Goal: Task Accomplishment & Management: Complete application form

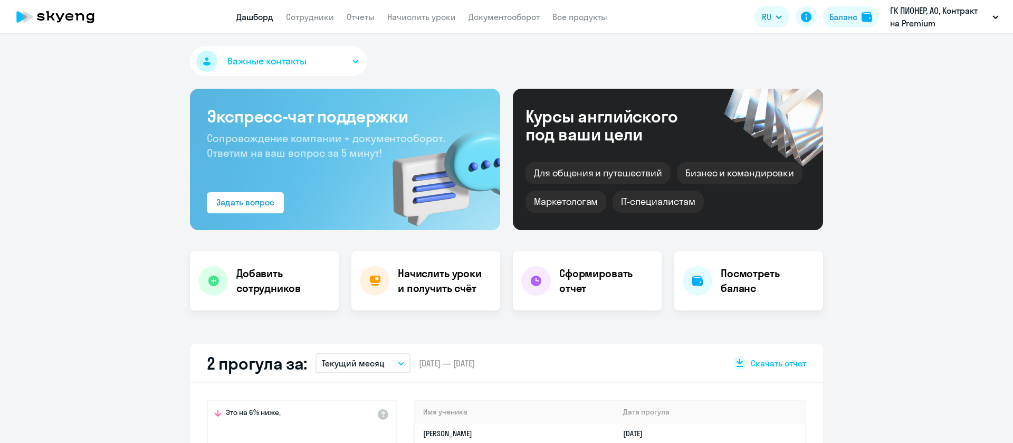
select select "30"
click at [313, 13] on link "Сотрудники" at bounding box center [310, 17] width 48 height 11
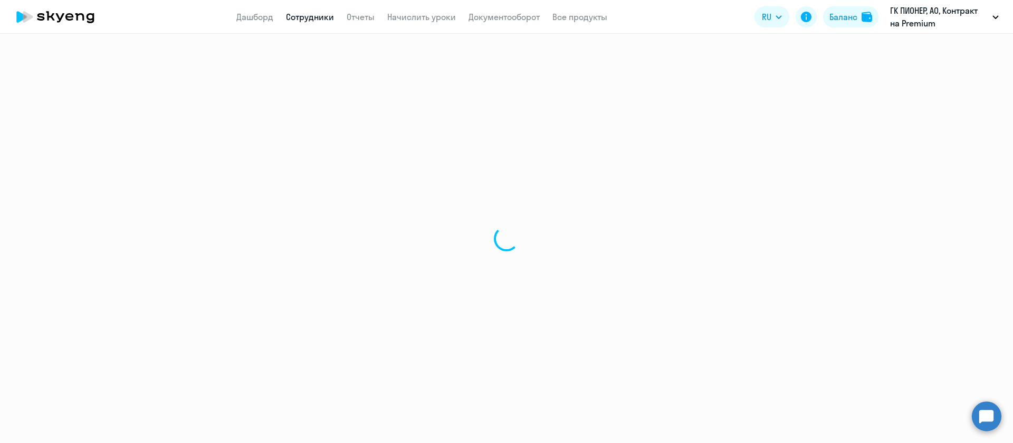
select select "30"
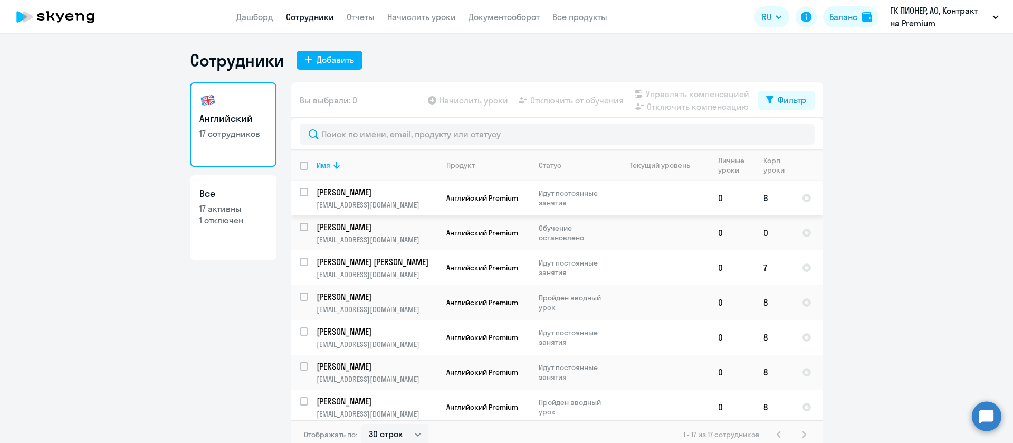
click at [380, 198] on td "[PERSON_NAME] [PERSON_NAME][EMAIL_ADDRESS][DOMAIN_NAME]" at bounding box center [373, 197] width 130 height 35
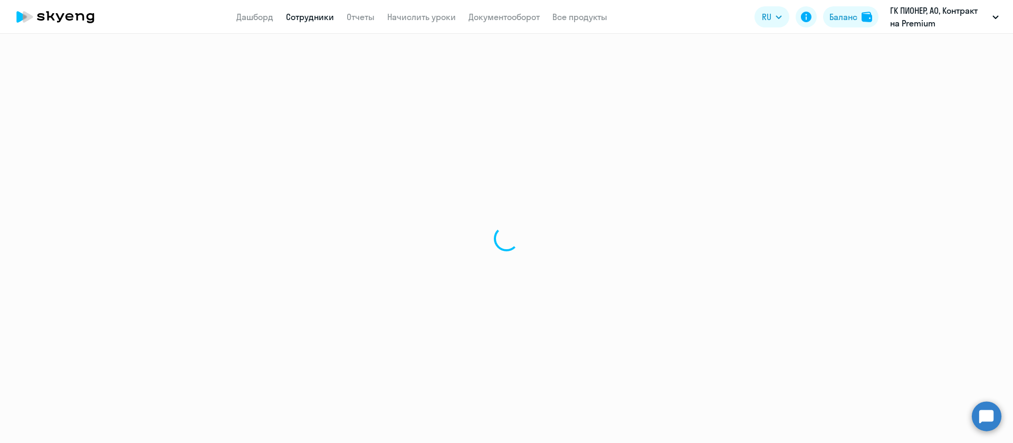
select select "english"
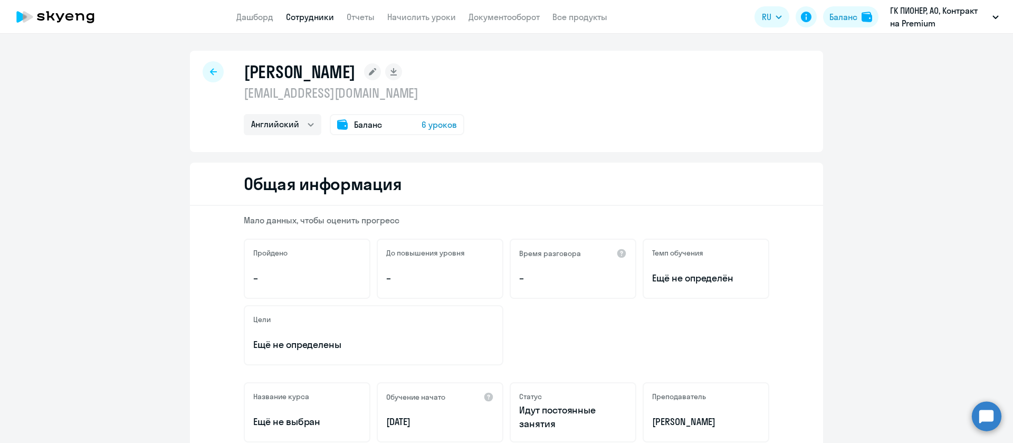
click at [304, 95] on p "[EMAIL_ADDRESS][DOMAIN_NAME]" at bounding box center [354, 92] width 221 height 17
copy p "[EMAIL_ADDRESS][DOMAIN_NAME]"
click at [326, 20] on link "Сотрудники" at bounding box center [310, 17] width 48 height 11
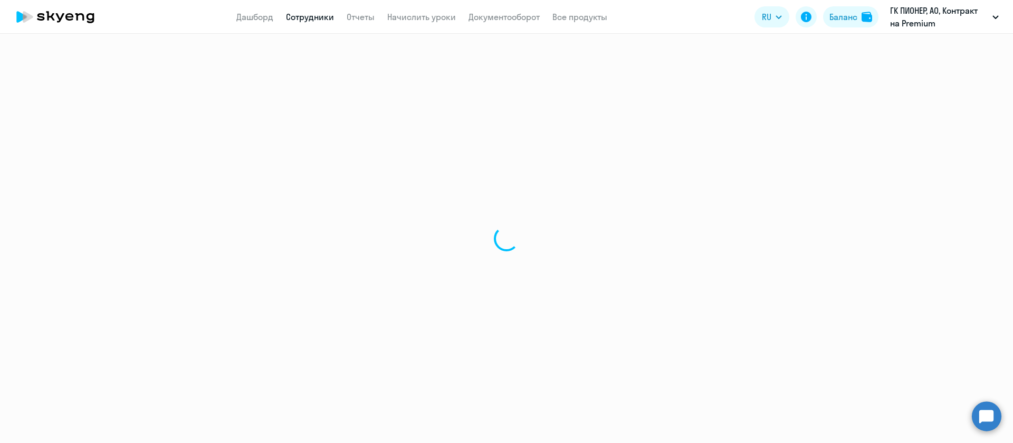
select select "30"
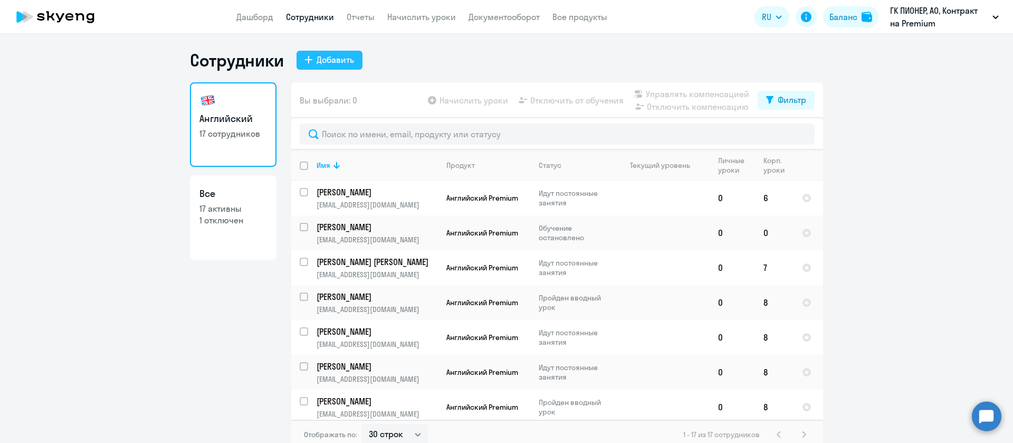
click at [328, 60] on div "Добавить" at bounding box center [335, 59] width 37 height 13
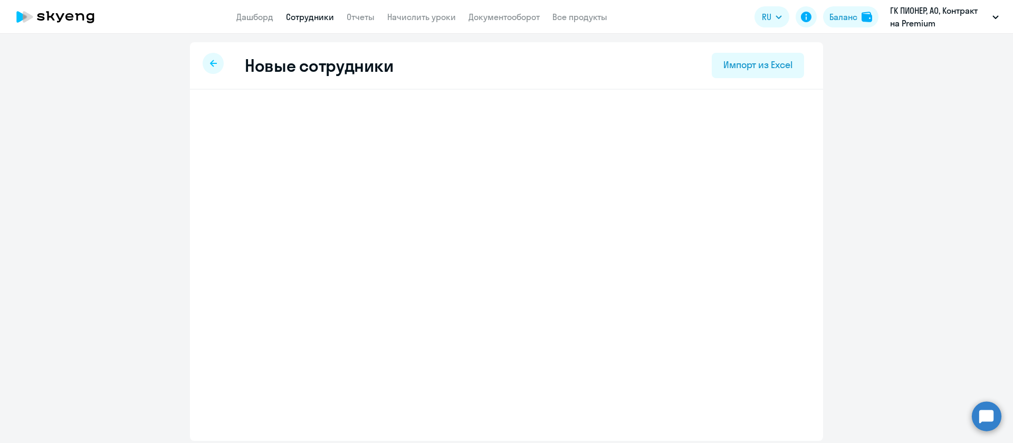
select select "english_adult_not_native_speaker_premium"
select select "3"
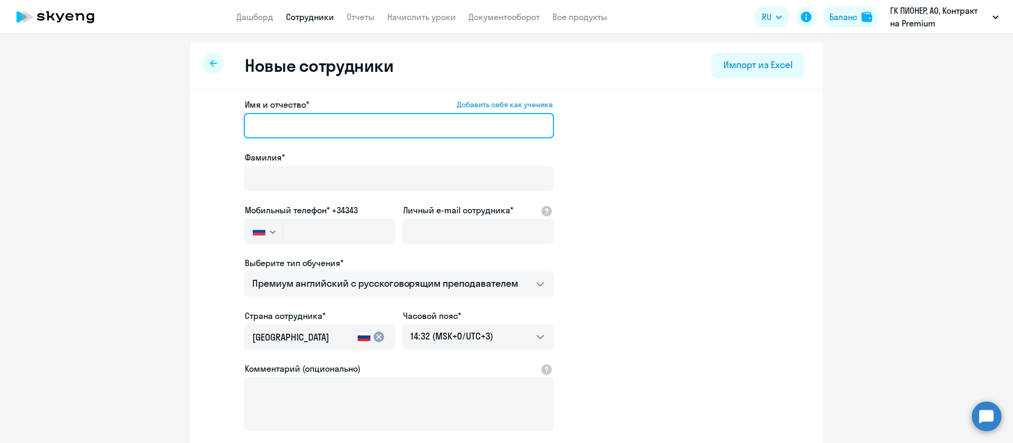
click at [326, 128] on input "Имя и отчество* Добавить себя как ученика" at bounding box center [399, 125] width 310 height 25
paste input "[PERSON_NAME]"
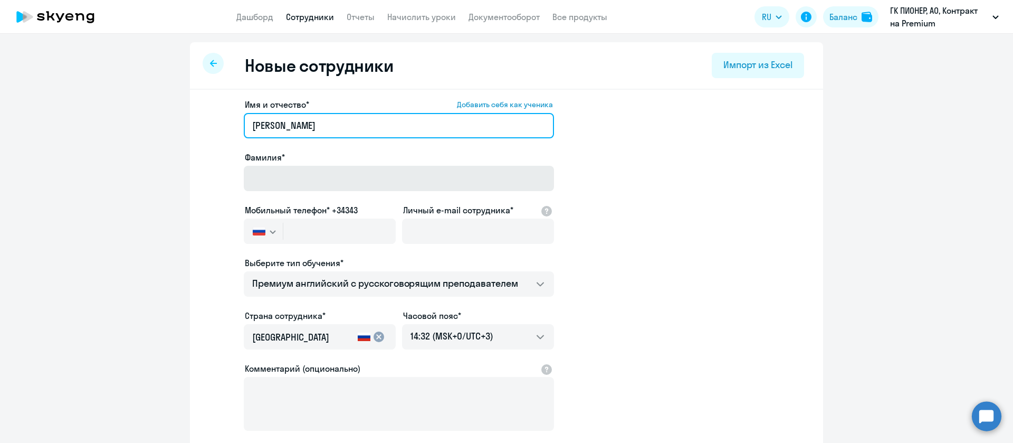
type input "[PERSON_NAME]"
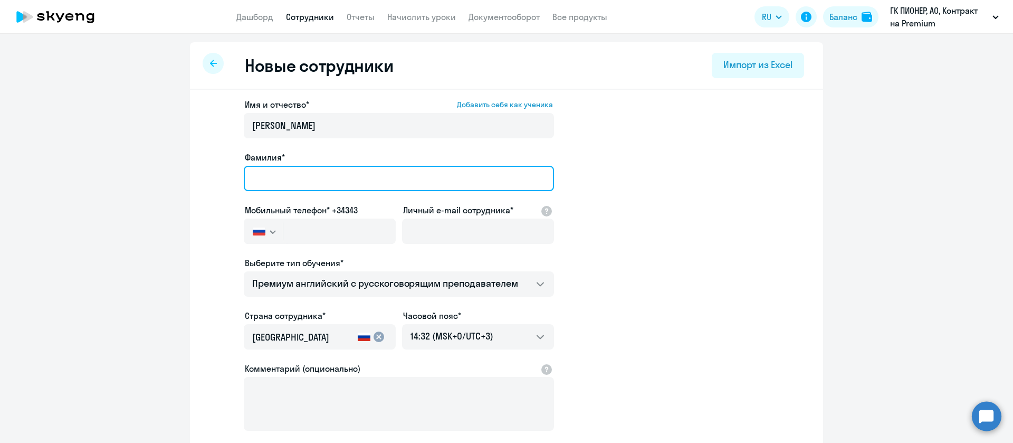
click at [310, 183] on input "Фамилия*" at bounding box center [399, 178] width 310 height 25
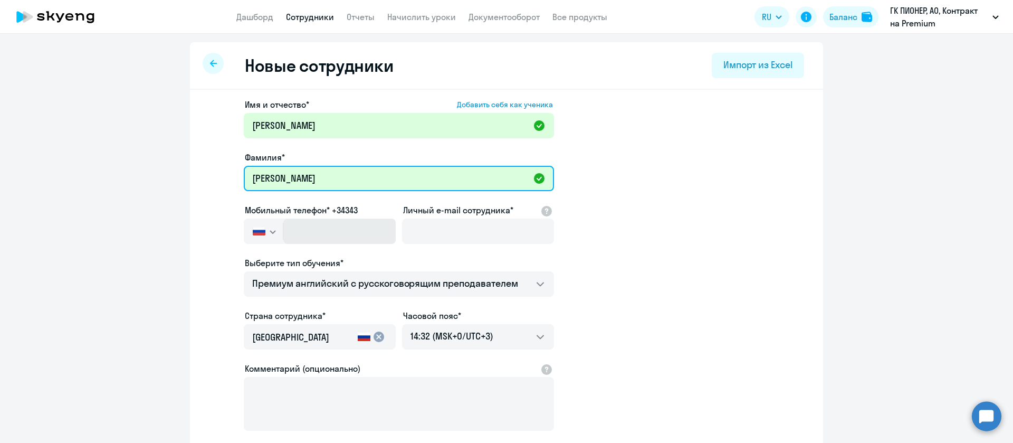
type input "[PERSON_NAME]"
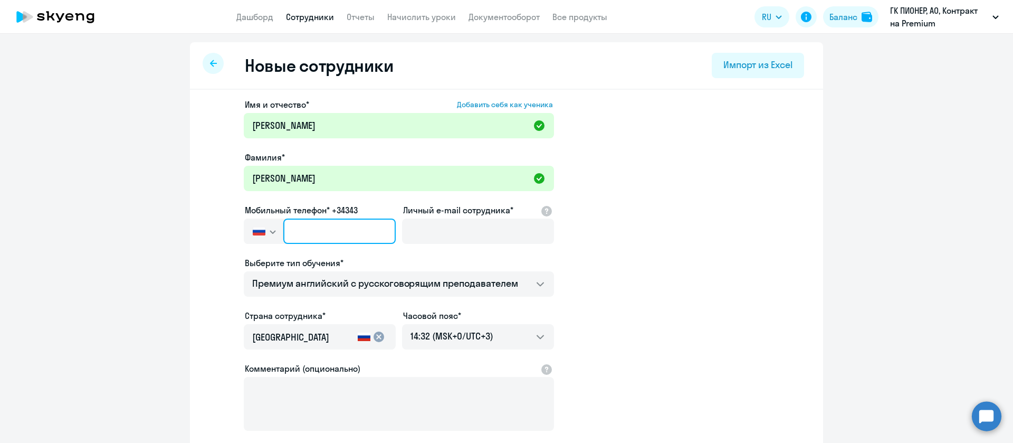
click at [370, 223] on input "text" at bounding box center [339, 230] width 112 height 25
paste input "[PHONE_NUMBER]"
type input "[PHONE_NUMBER]"
click at [640, 267] on app-new-student-form "Имя и отчество* Добавить себя как ученика [PERSON_NAME]* [PERSON_NAME] Мобильны…" at bounding box center [506, 286] width 599 height 376
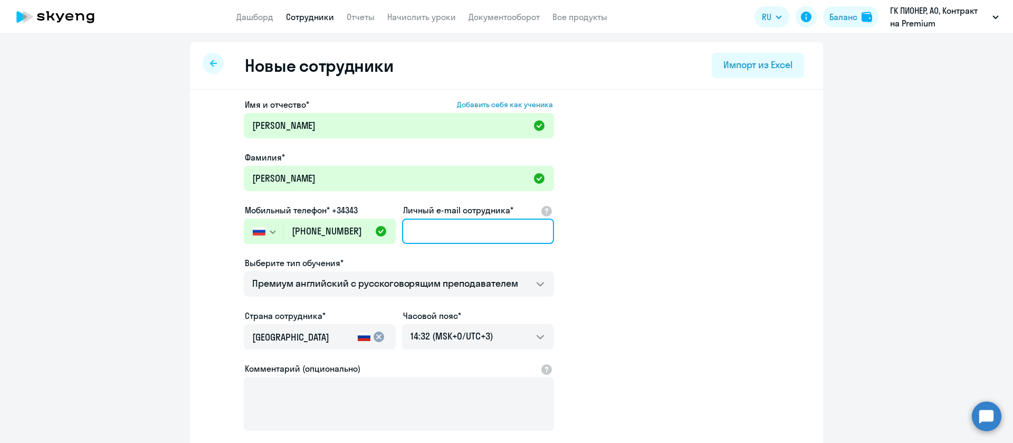
click at [426, 240] on input "Личный e-mail сотрудника*" at bounding box center [478, 230] width 152 height 25
paste input "[EMAIL_ADDRESS][DOMAIN_NAME]"
type input "[EMAIL_ADDRESS][DOMAIN_NAME]"
click at [586, 211] on app-new-student-form "Имя и отчество* Добавить себя как ученика [PERSON_NAME]* [PERSON_NAME] Мобильны…" at bounding box center [506, 286] width 599 height 376
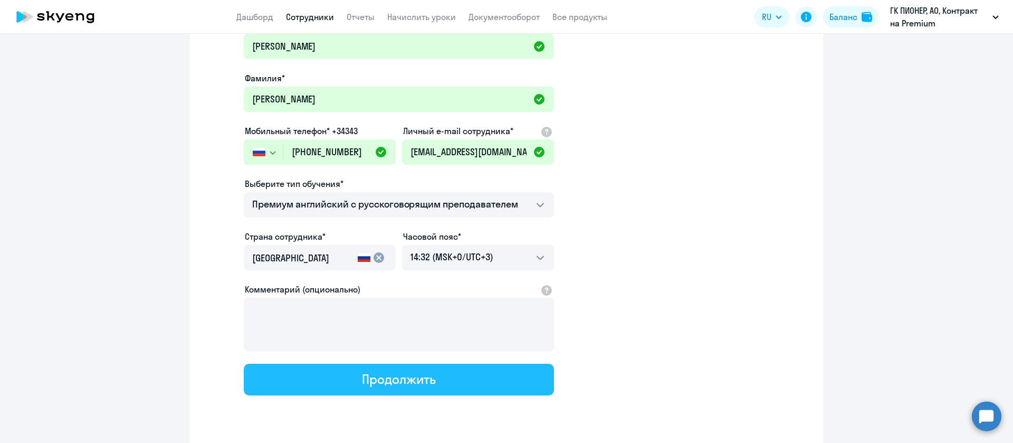
click at [426, 379] on div "Продолжить" at bounding box center [398, 378] width 73 height 17
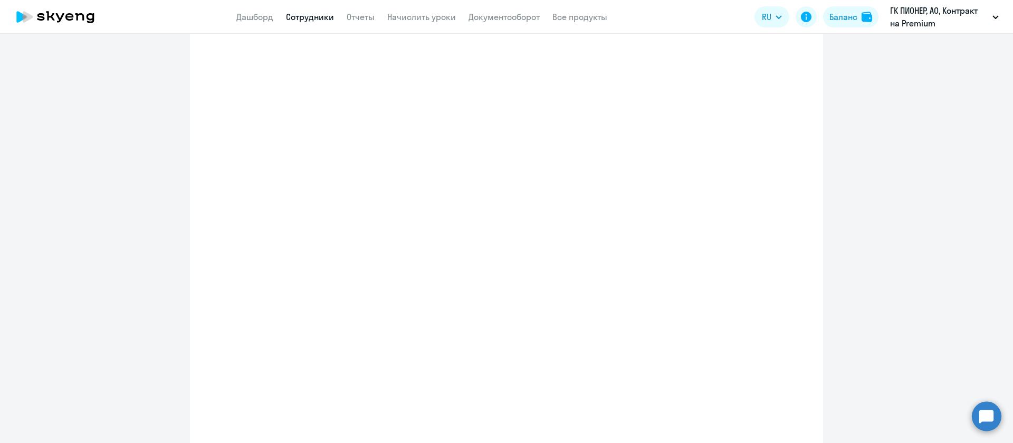
select select "english_adult_not_native_speaker_premium"
select select "3"
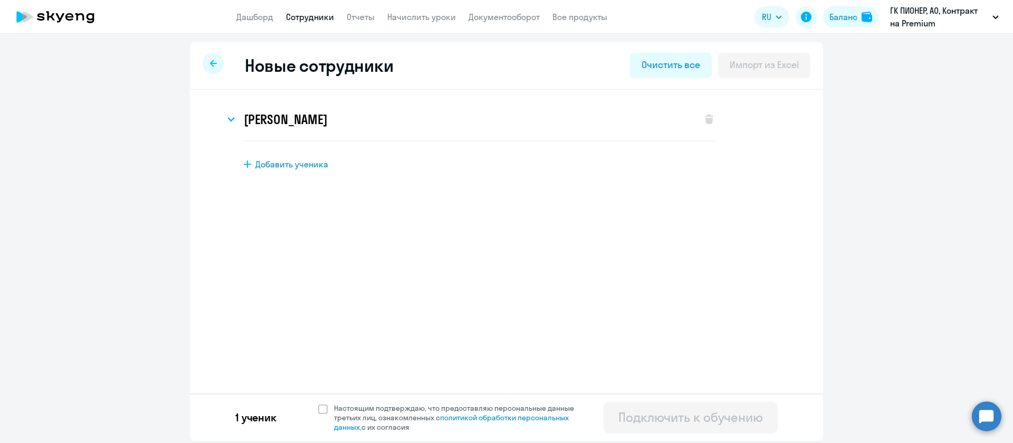
scroll to position [0, 0]
click at [326, 408] on span at bounding box center [322, 408] width 9 height 9
click at [318, 403] on input "Настоящим подтверждаю, что предоставляю персональные данные третьих лиц, ознако…" at bounding box center [318, 403] width 1 height 1
checkbox input "true"
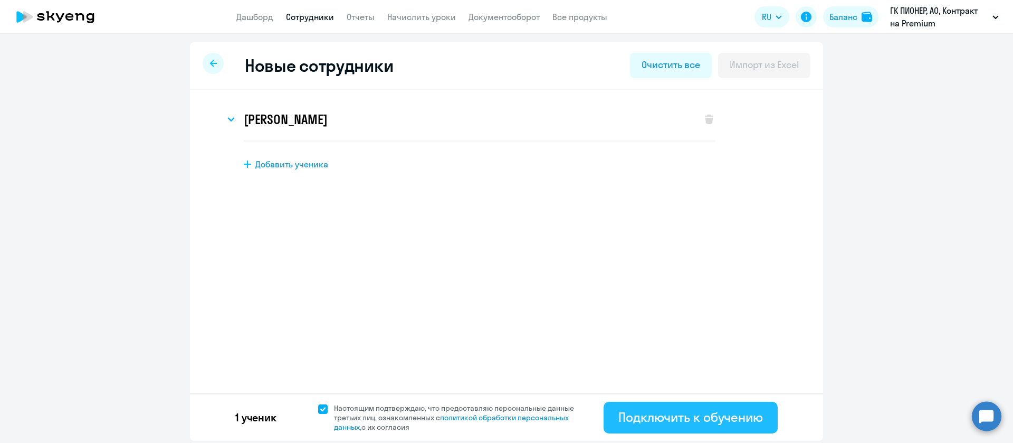
click at [660, 414] on div "Подключить к обучению" at bounding box center [690, 416] width 145 height 17
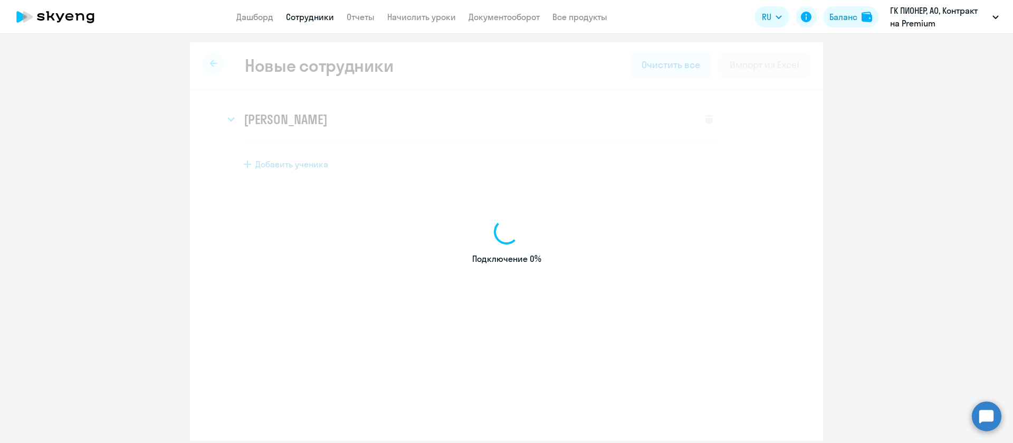
select select "english_adult_not_native_speaker_premium"
select select "3"
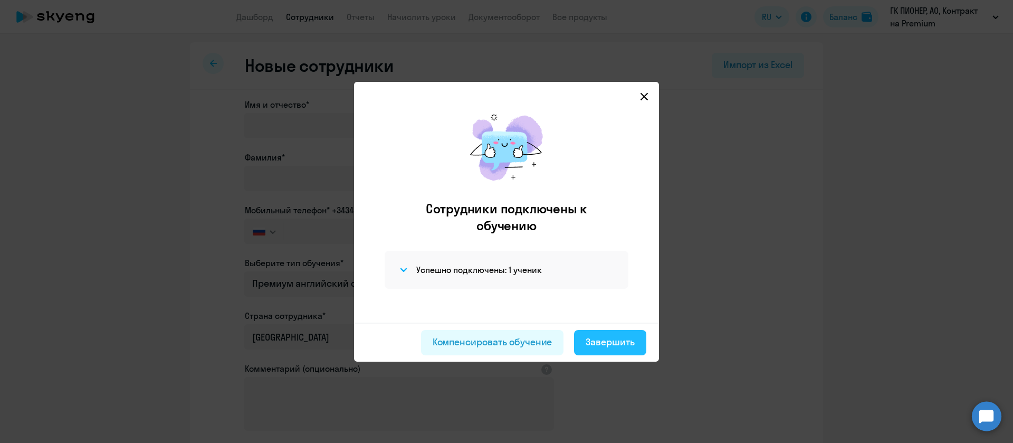
click at [624, 344] on div "Завершить" at bounding box center [610, 342] width 49 height 14
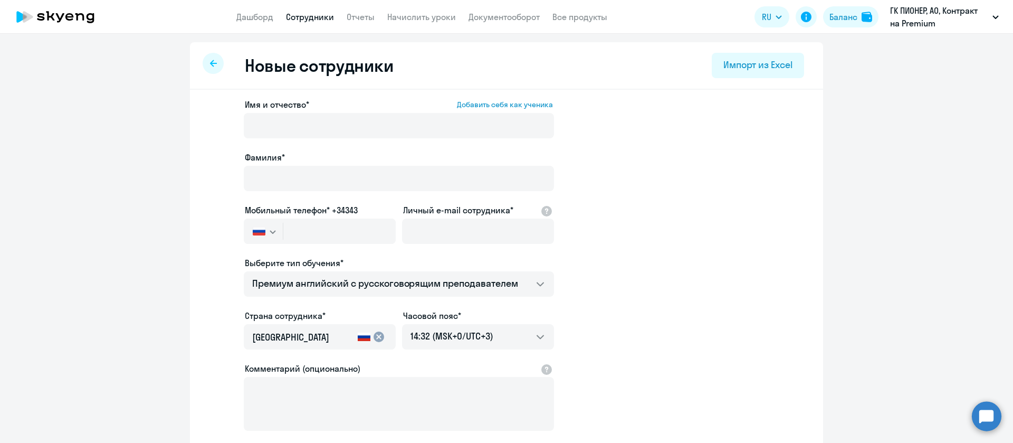
select select "30"
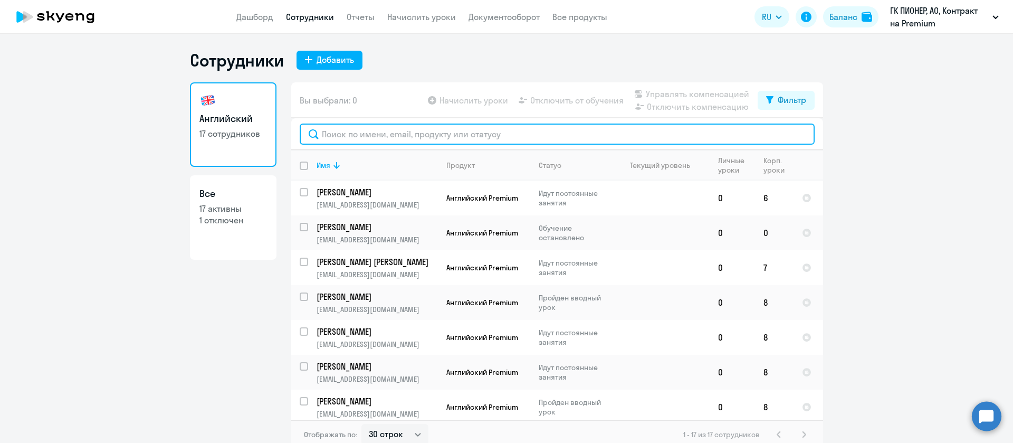
click at [407, 136] on input "text" at bounding box center [557, 133] width 515 height 21
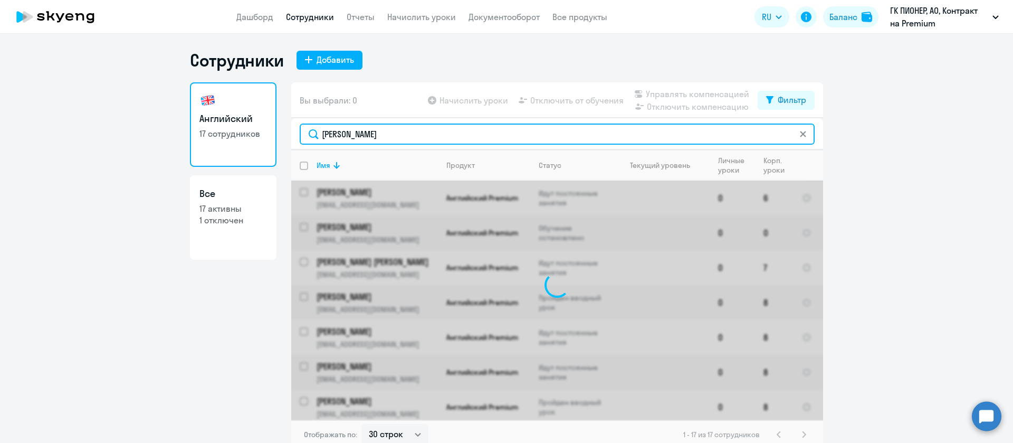
type input "[PERSON_NAME]"
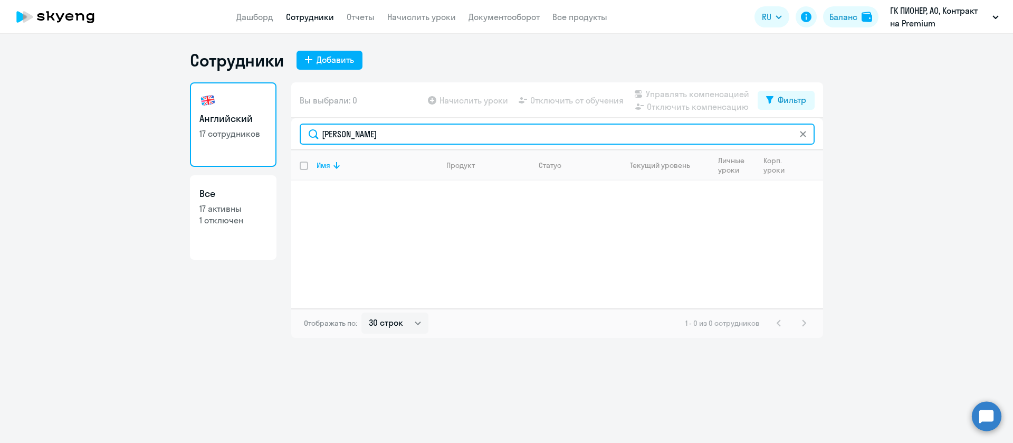
click at [382, 139] on input "[PERSON_NAME]" at bounding box center [557, 133] width 515 height 21
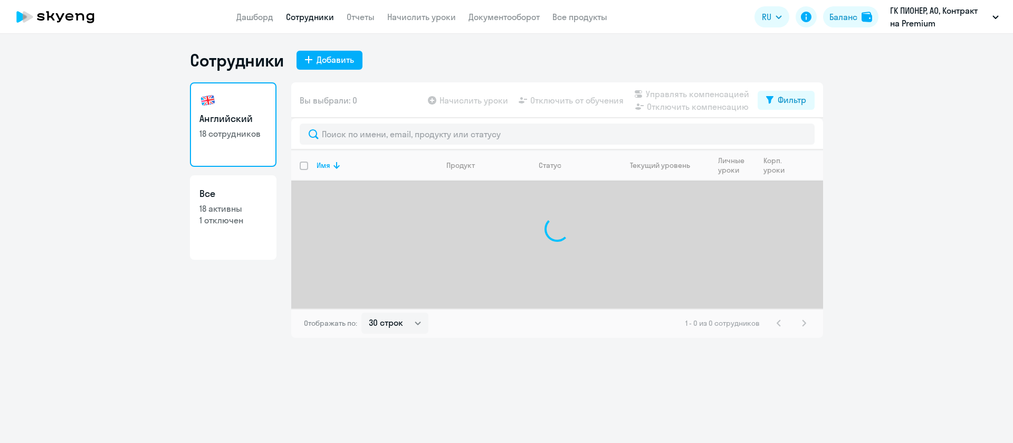
select select "30"
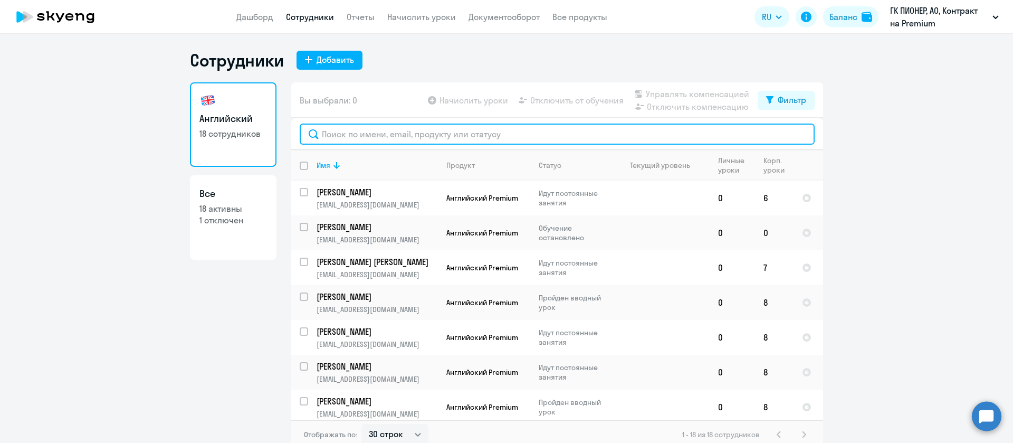
click at [327, 140] on input "text" at bounding box center [557, 133] width 515 height 21
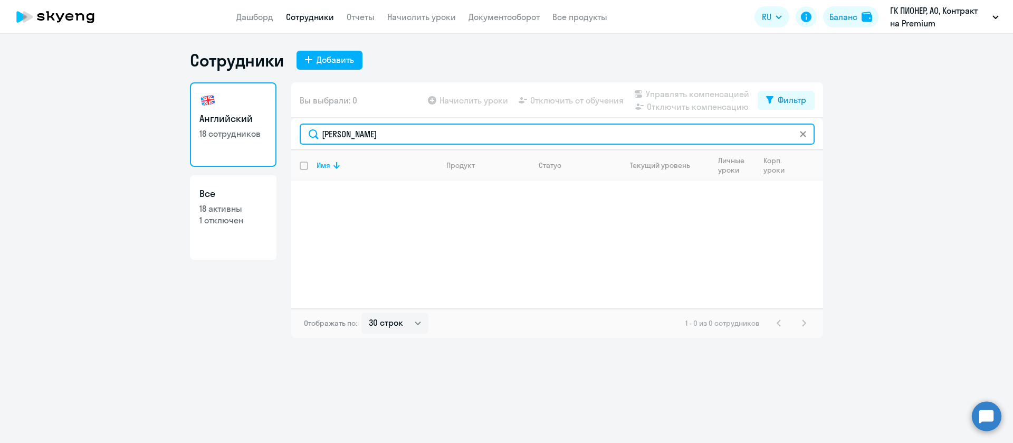
type input "Михина"
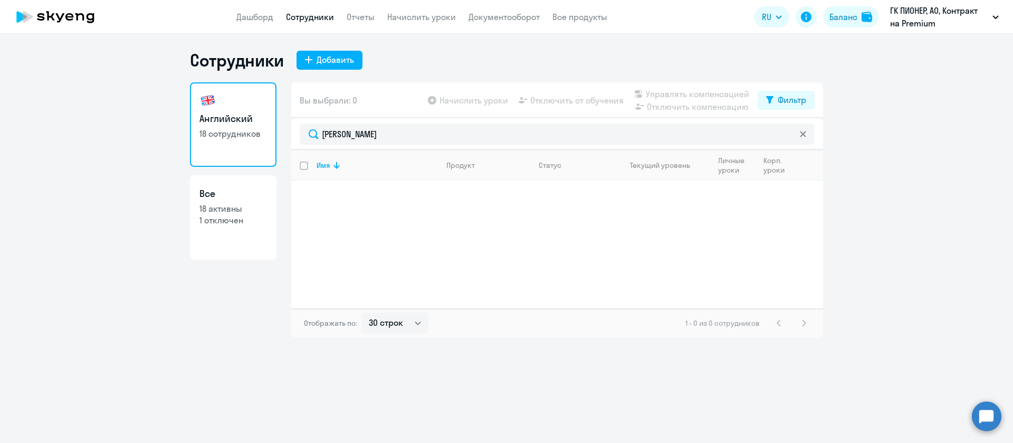
click at [801, 134] on icon at bounding box center [803, 134] width 6 height 6
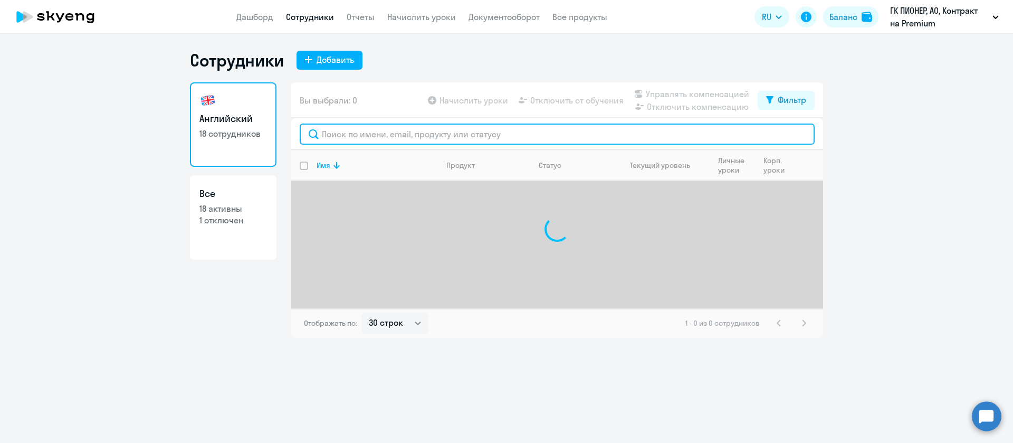
click at [528, 143] on input "text" at bounding box center [557, 133] width 515 height 21
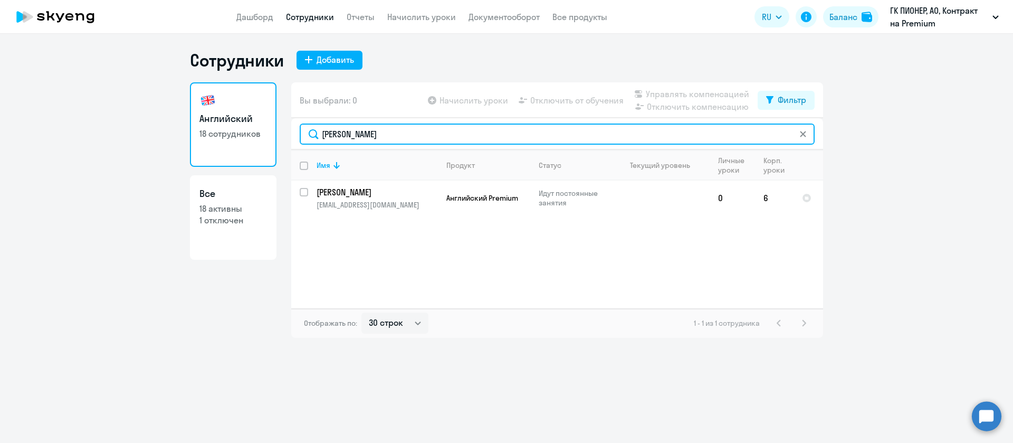
type input "Мария"
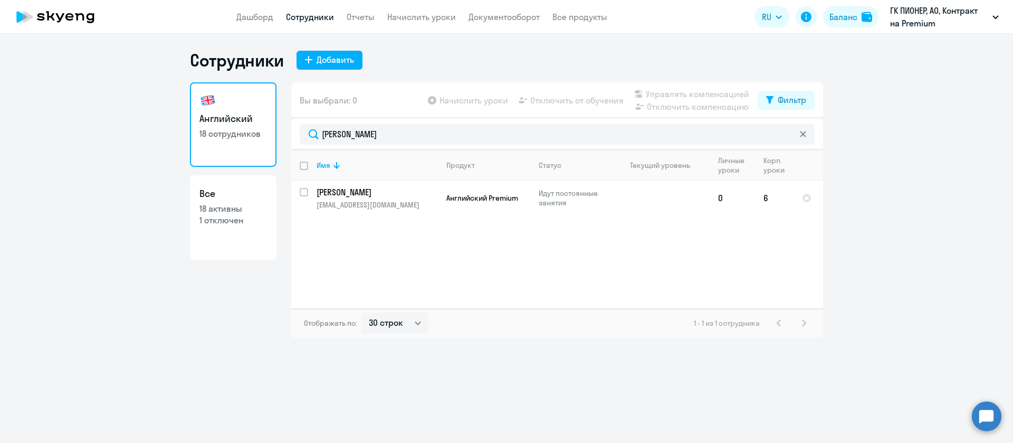
click at [804, 131] on icon at bounding box center [803, 134] width 6 height 6
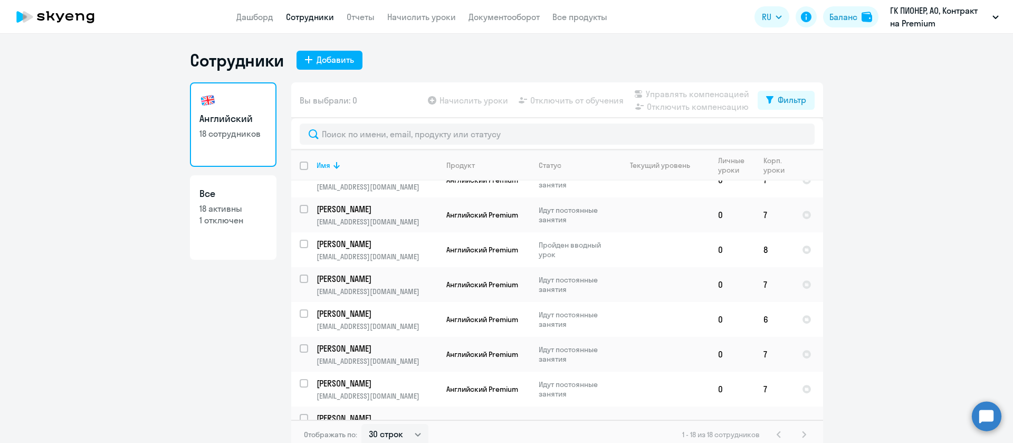
scroll to position [388, 0]
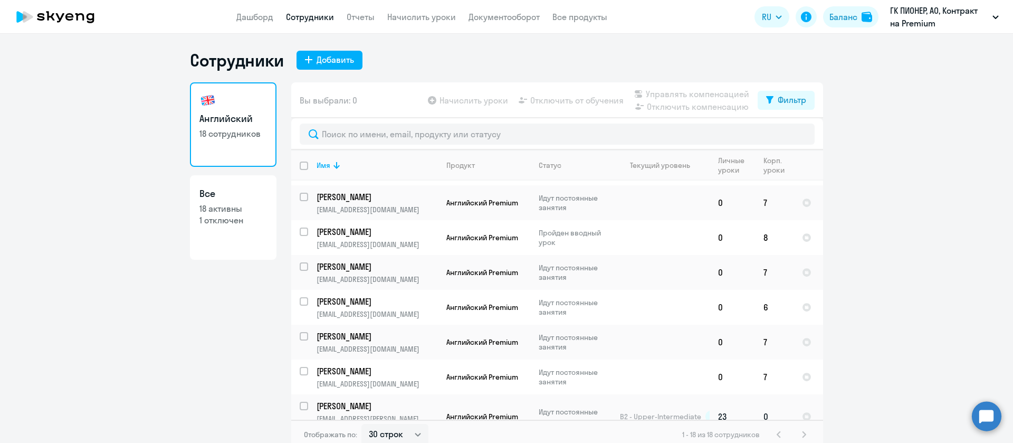
click at [357, 400] on p "Mikhina Mariya" at bounding box center [376, 406] width 119 height 12
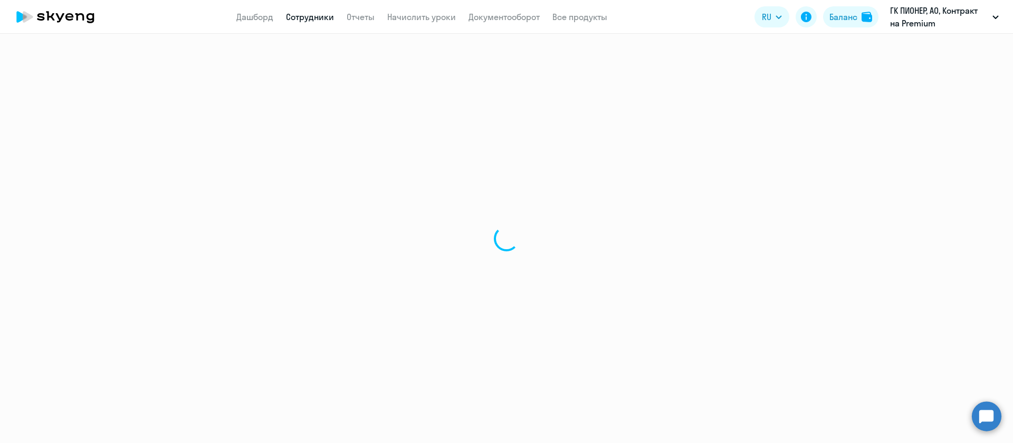
select select "english"
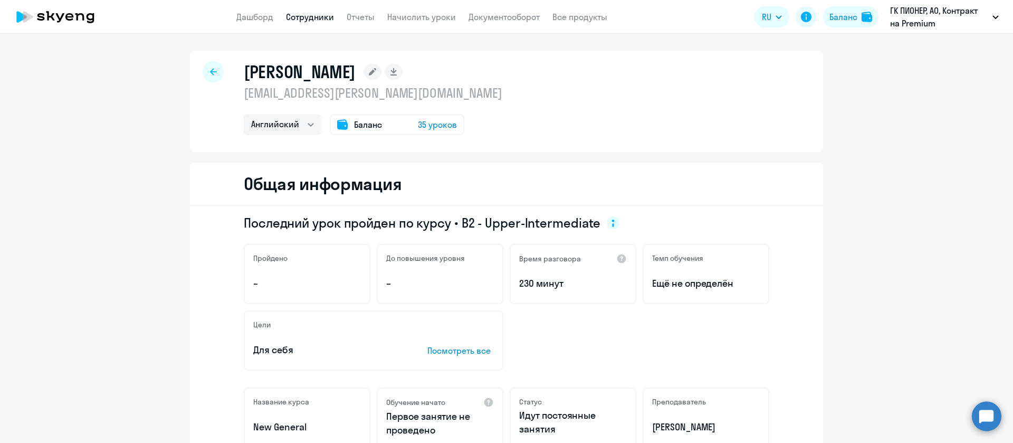
click at [339, 90] on p "mikhina.maria@yandex.ru" at bounding box center [373, 92] width 258 height 17
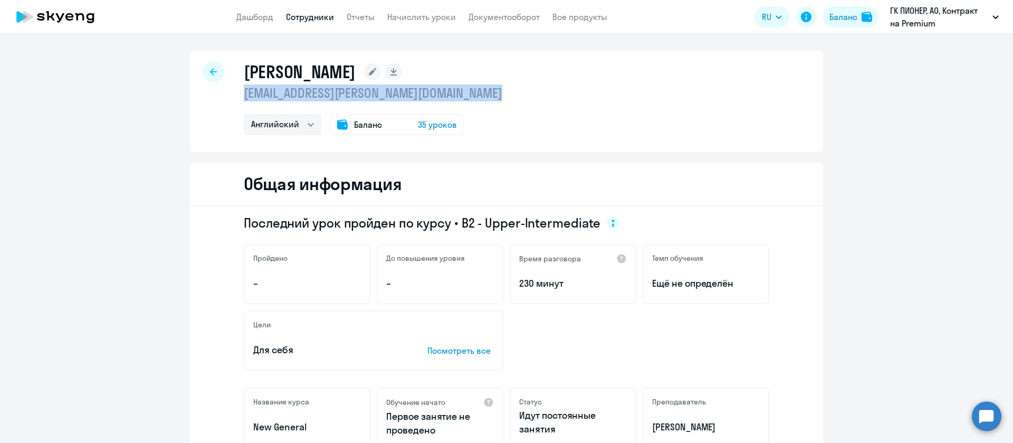
click at [339, 90] on p "mikhina.maria@yandex.ru" at bounding box center [373, 92] width 258 height 17
copy p "mikhina.maria@yandex.ru"
click at [420, 16] on link "Начислить уроки" at bounding box center [421, 17] width 69 height 11
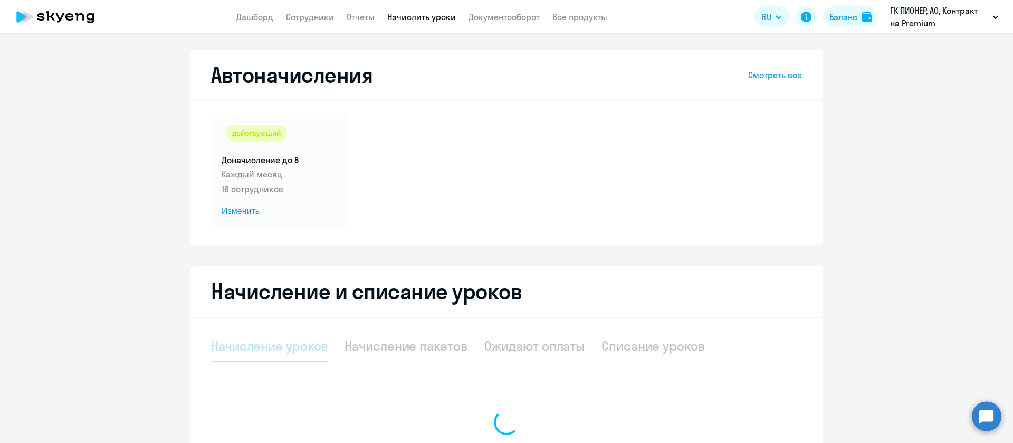
select select "10"
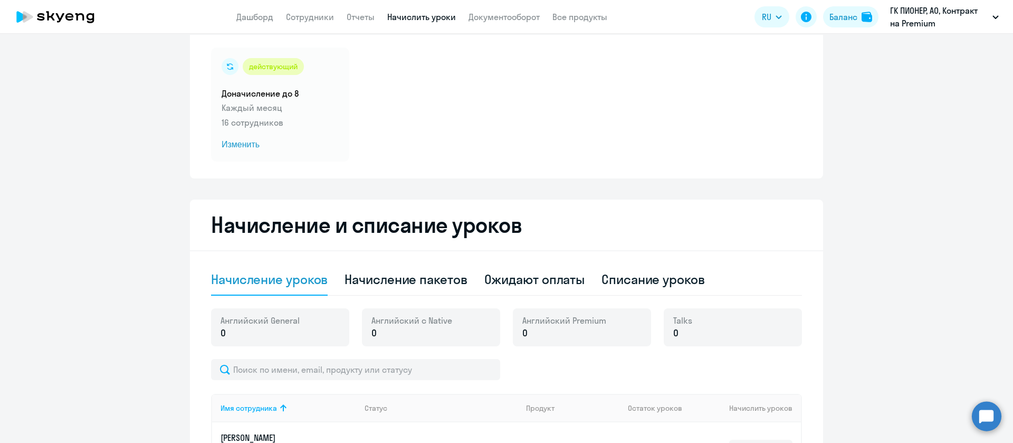
scroll to position [158, 0]
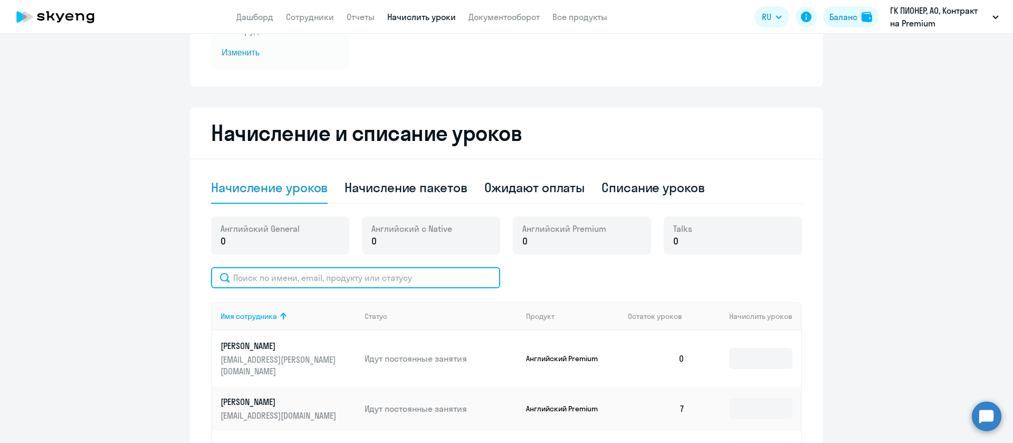
click at [379, 282] on input "text" at bounding box center [355, 277] width 289 height 21
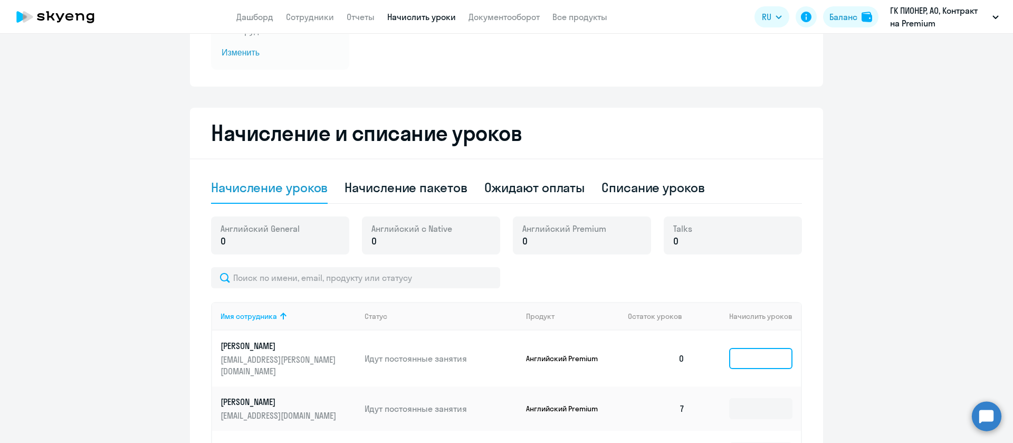
click at [757, 357] on input at bounding box center [760, 358] width 63 height 21
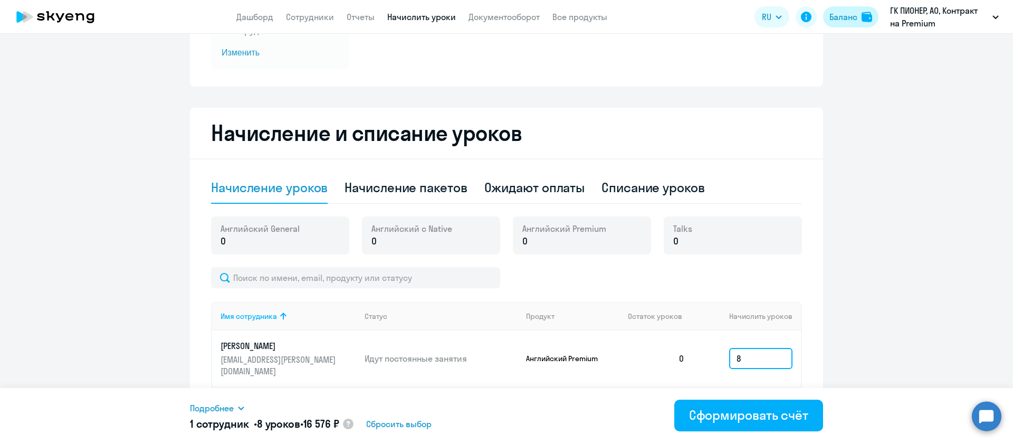
type input "8"
click at [843, 14] on div "Баланс" at bounding box center [843, 17] width 28 height 13
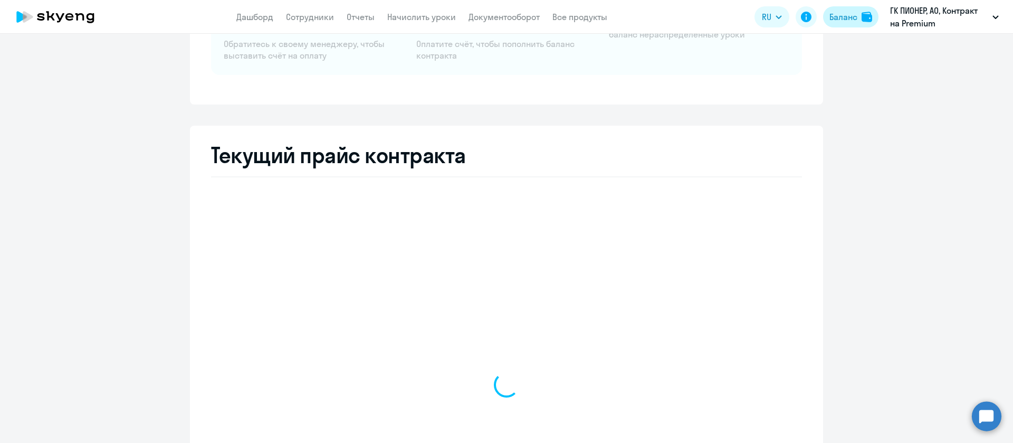
select select "english_adult_not_native_speaker"
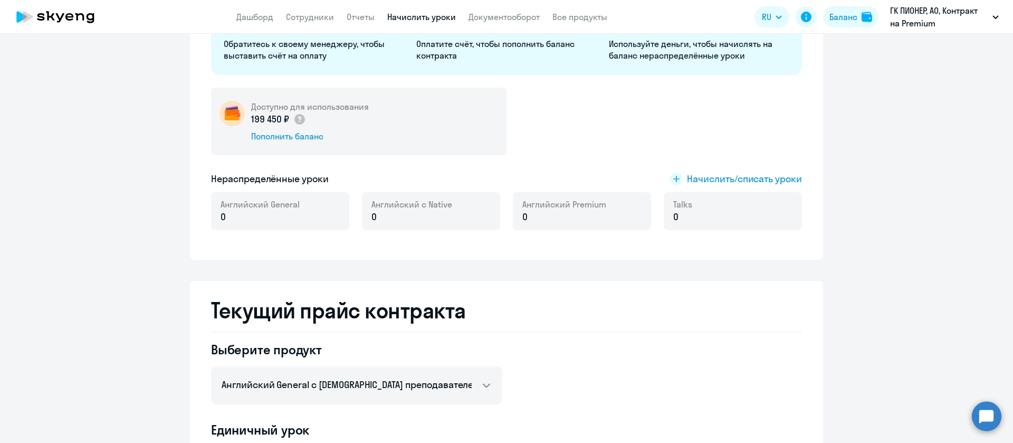
click at [411, 16] on link "Начислить уроки" at bounding box center [421, 17] width 69 height 11
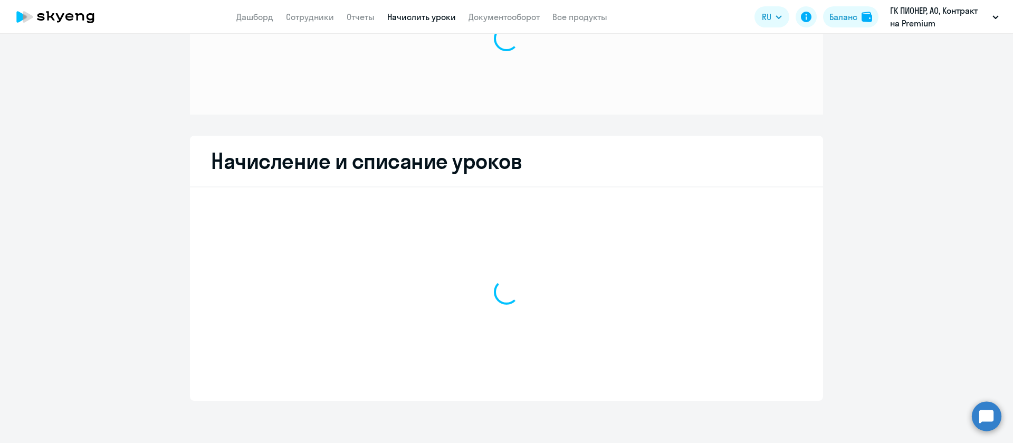
scroll to position [87, 0]
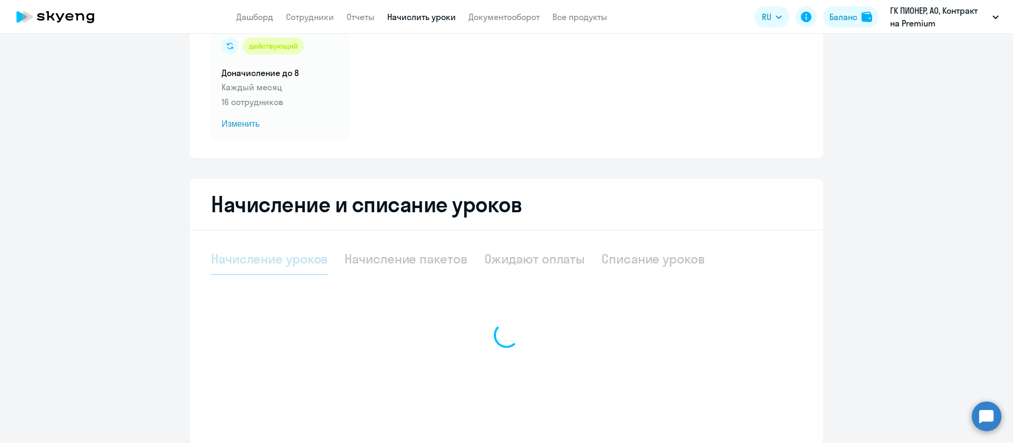
select select "10"
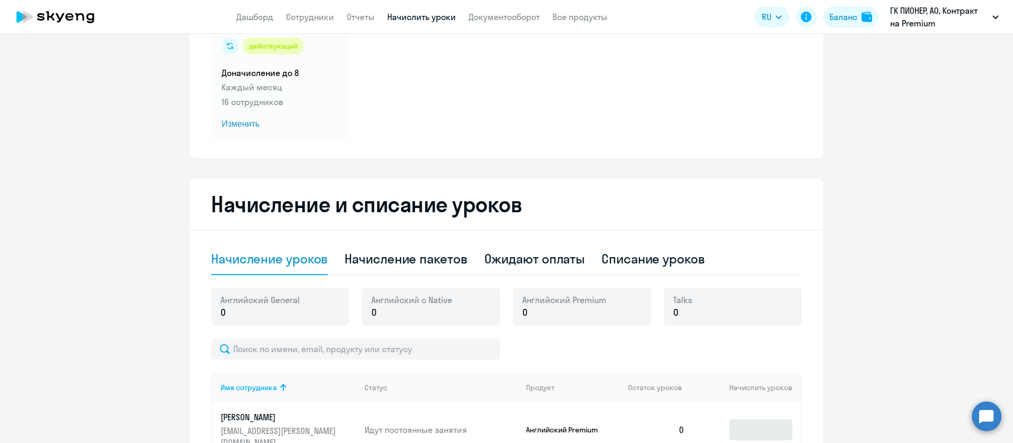
click at [758, 432] on td at bounding box center [747, 429] width 108 height 56
click at [746, 422] on input at bounding box center [760, 429] width 63 height 21
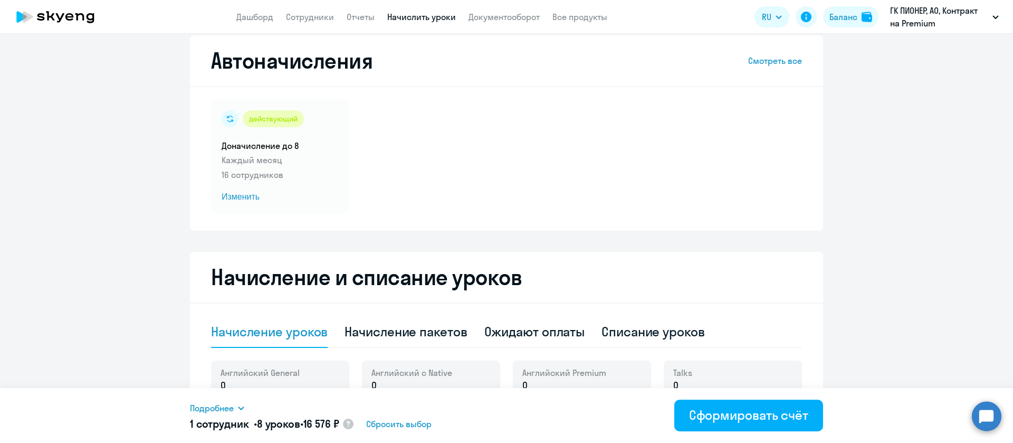
scroll to position [8, 0]
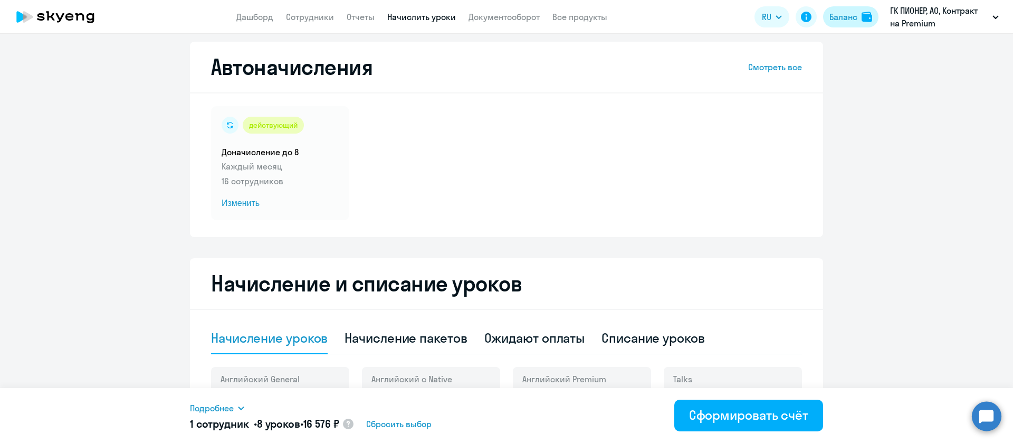
type input "8"
click at [838, 16] on div "Баланс" at bounding box center [843, 17] width 28 height 13
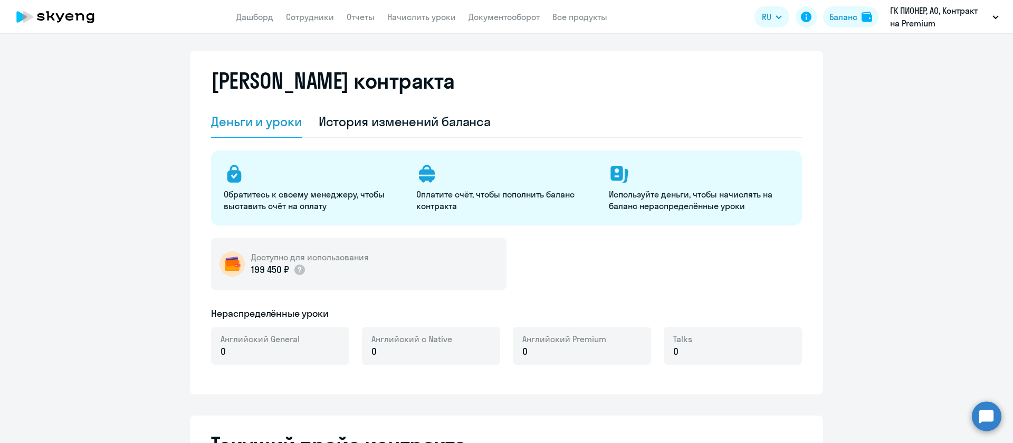
select select "english_adult_not_native_speaker"
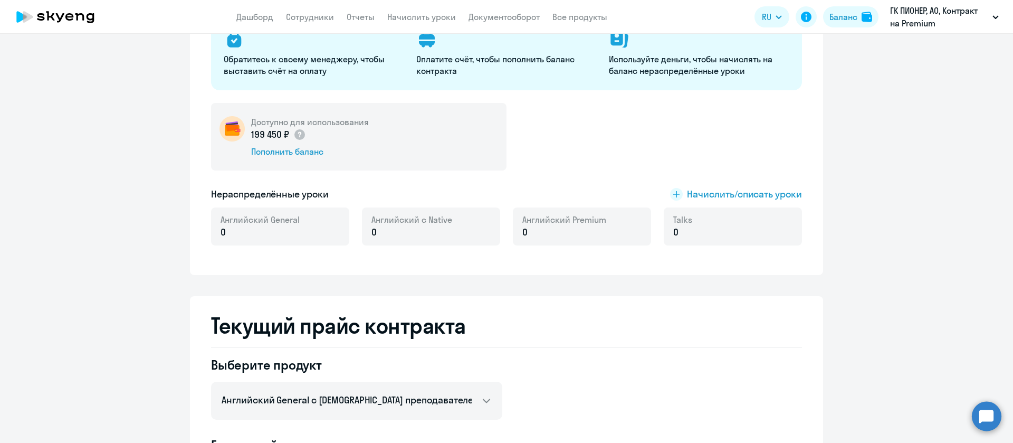
scroll to position [166, 0]
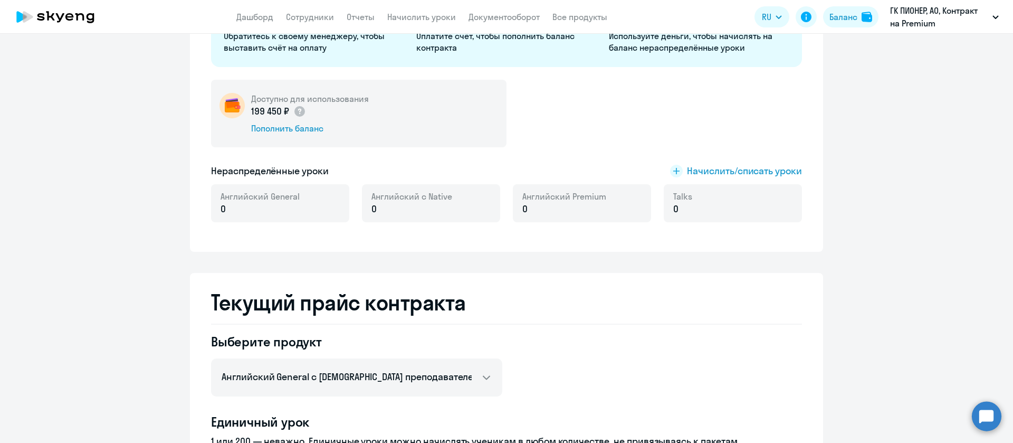
click at [528, 203] on p "0" at bounding box center [564, 209] width 84 height 14
click at [704, 171] on span "Начислить/списать уроки" at bounding box center [744, 171] width 115 height 14
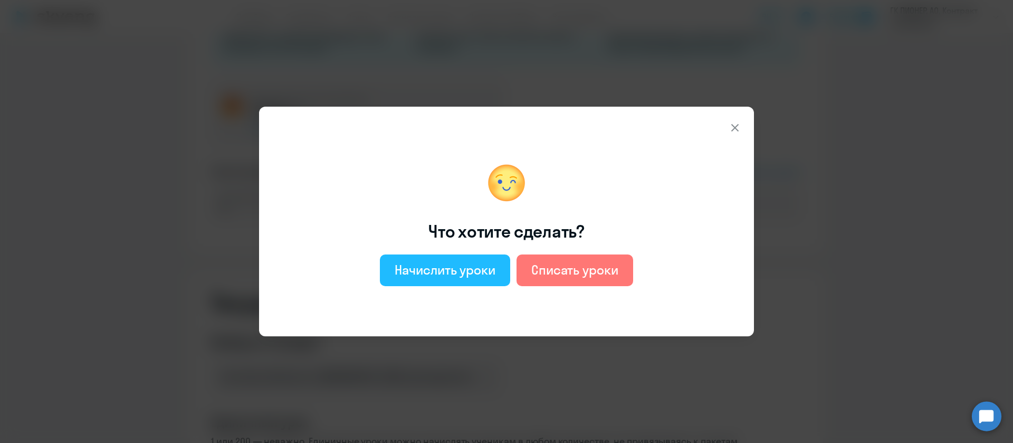
click at [477, 269] on div "Начислить уроки" at bounding box center [445, 269] width 101 height 17
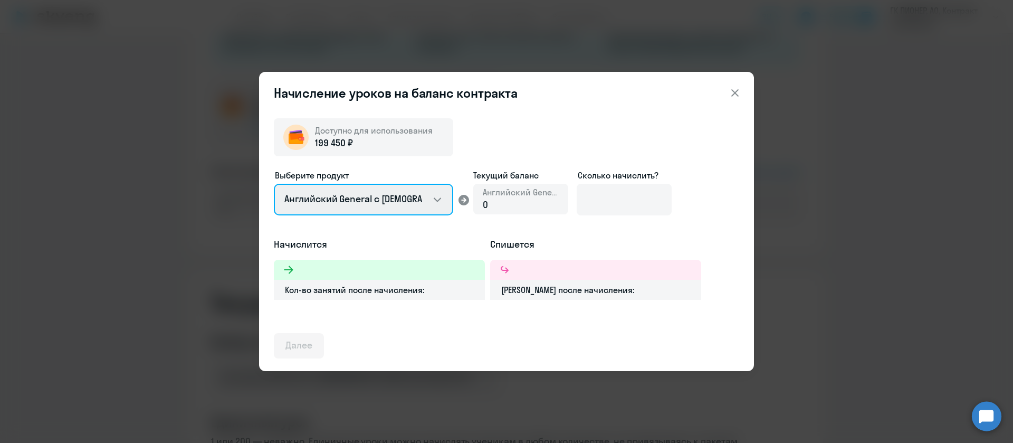
click at [419, 191] on select "Английский General с русскоговорящим преподавателем Английский General с англог…" at bounding box center [363, 200] width 179 height 32
select select "english_adult_not_native_speaker_premium"
click at [274, 184] on select "Английский General с русскоговорящим преподавателем Английский General с англог…" at bounding box center [363, 200] width 179 height 32
click at [554, 200] on div "0" at bounding box center [521, 205] width 76 height 14
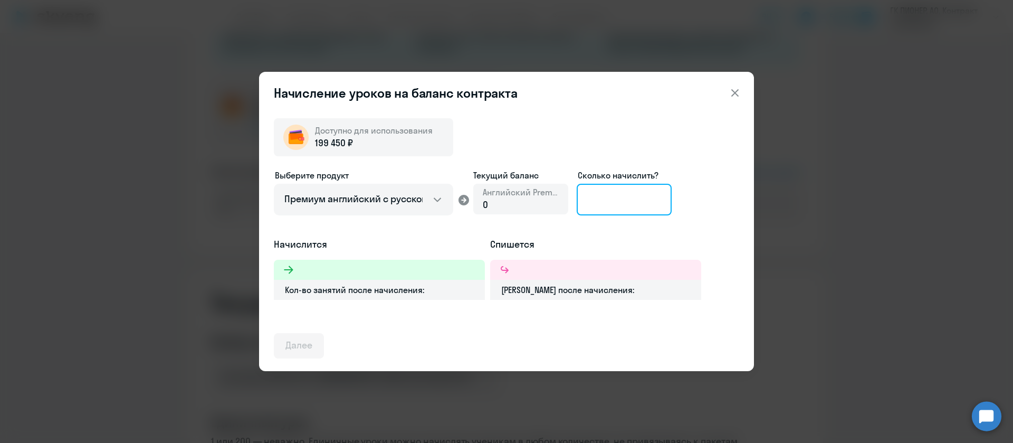
click at [626, 195] on input at bounding box center [624, 200] width 95 height 32
type input "8"
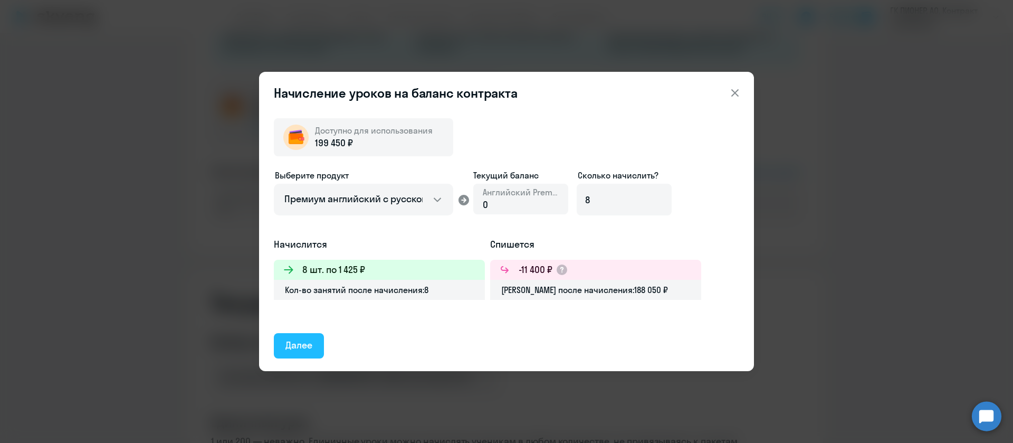
click at [282, 343] on button "Далее" at bounding box center [299, 345] width 50 height 25
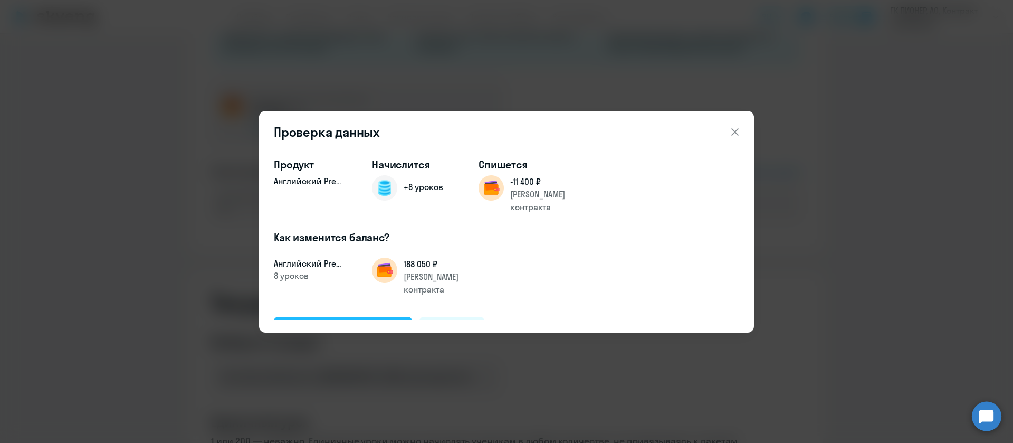
click at [346, 317] on button "Подтвердить и начислить" at bounding box center [343, 329] width 138 height 25
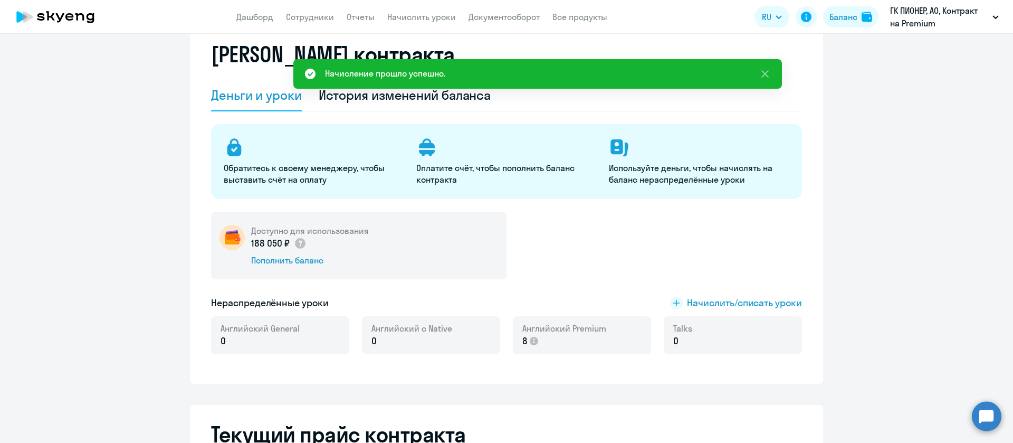
scroll to position [0, 0]
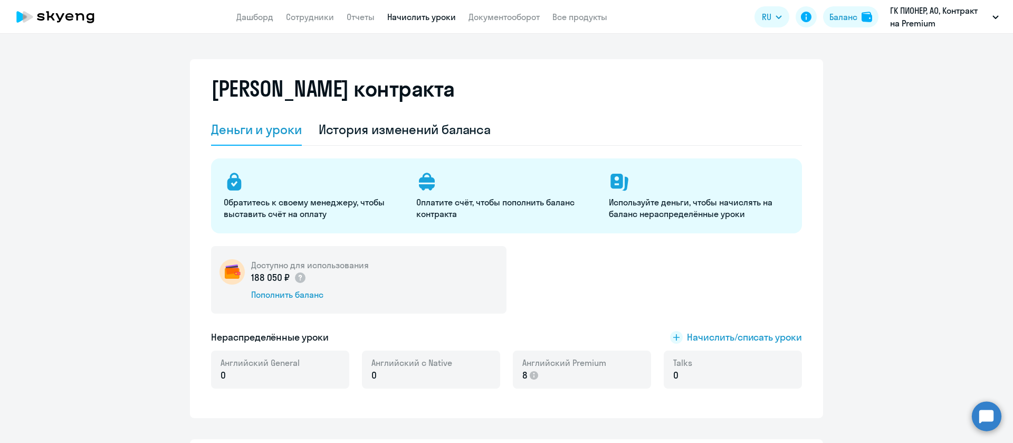
click at [414, 15] on link "Начислить уроки" at bounding box center [421, 17] width 69 height 11
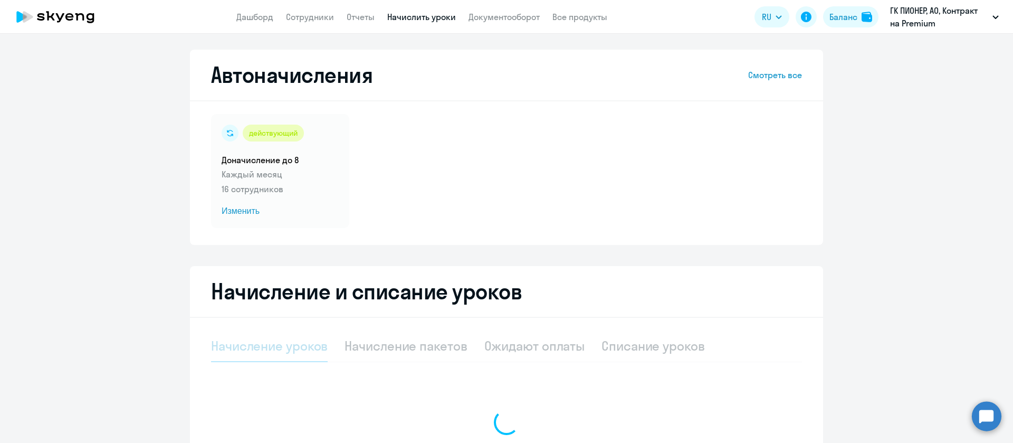
select select "10"
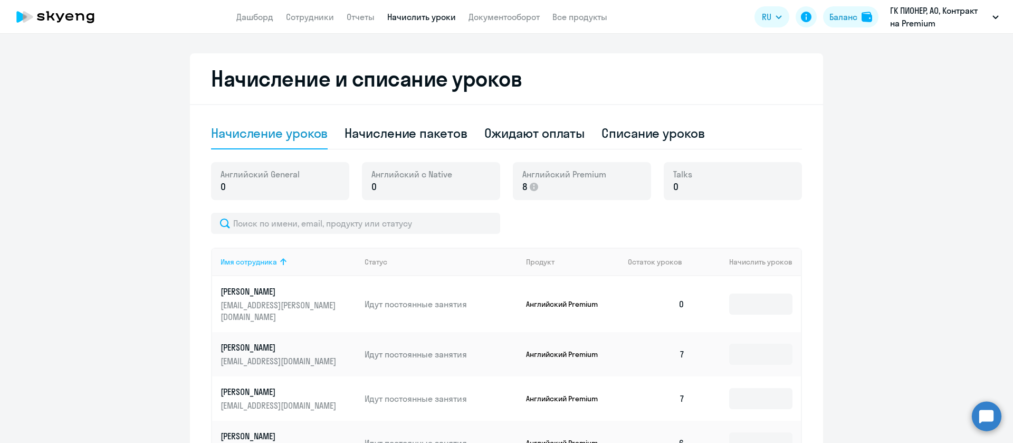
scroll to position [237, 0]
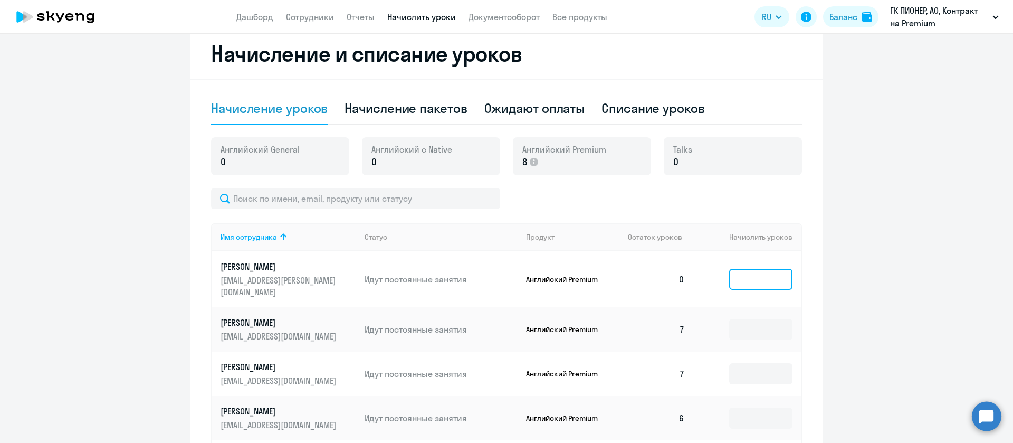
click at [751, 269] on input at bounding box center [760, 279] width 63 height 21
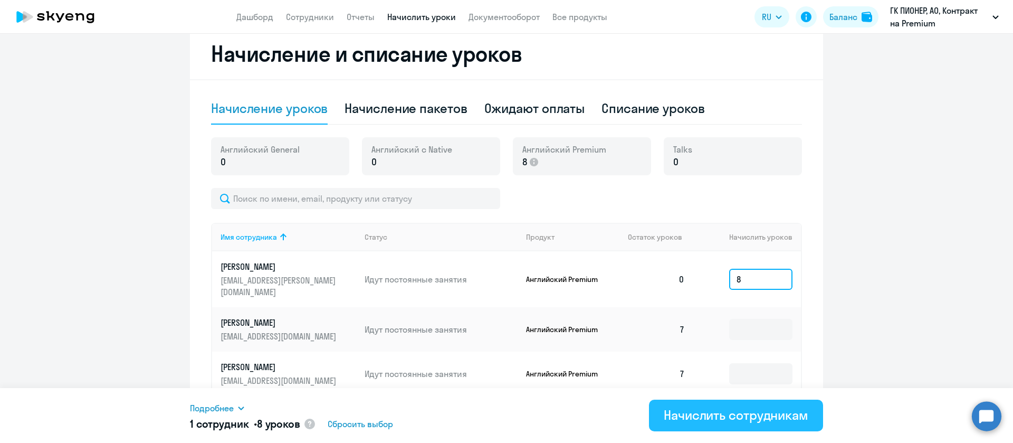
type input "8"
click at [719, 419] on div "Начислить сотрудникам" at bounding box center [736, 414] width 145 height 17
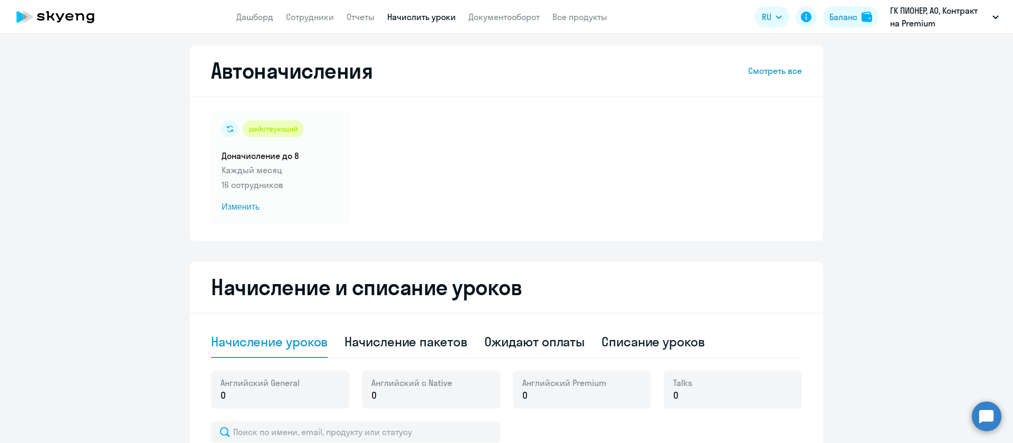
scroll to position [0, 0]
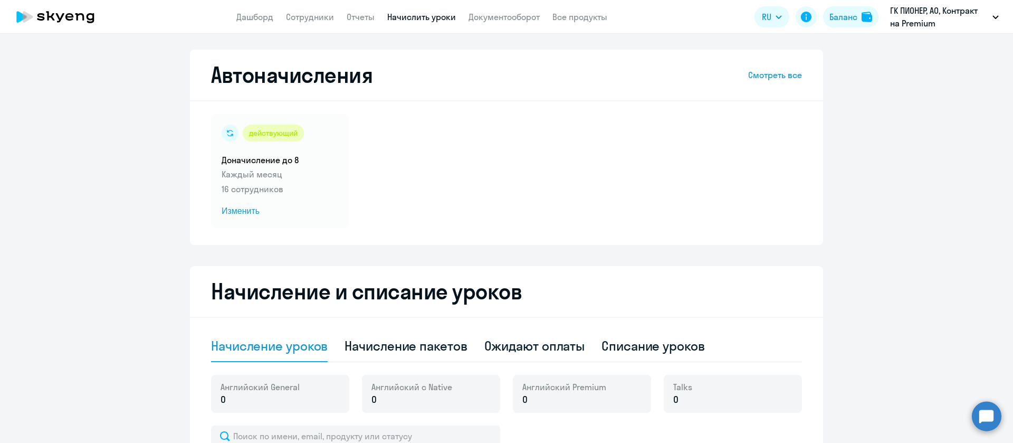
click at [317, 23] on app-header "Дашборд Сотрудники Отчеты Начислить уроки Документооборот Все продукты Дашборд …" at bounding box center [506, 17] width 1013 height 34
click at [321, 17] on link "Сотрудники" at bounding box center [310, 17] width 48 height 11
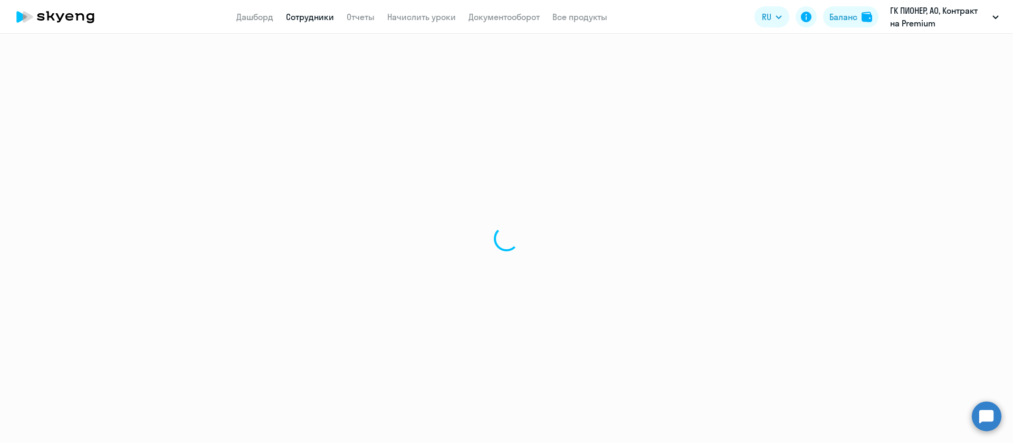
select select "30"
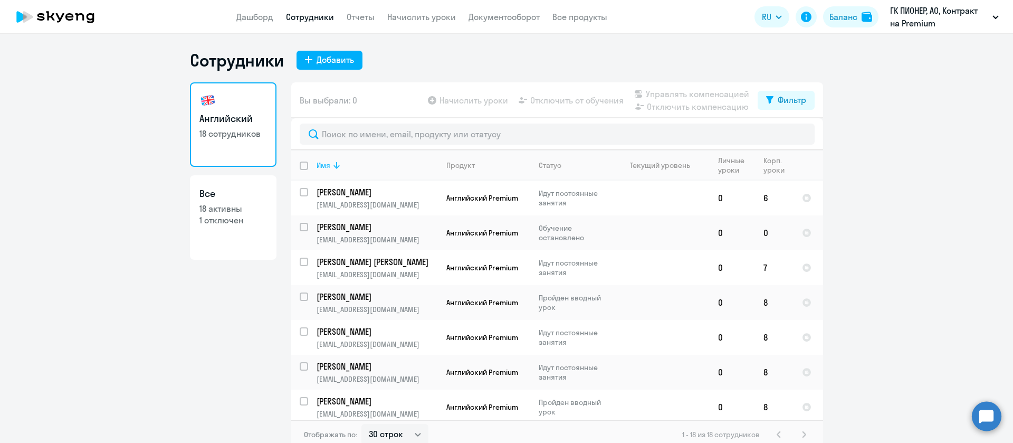
click at [336, 167] on icon at bounding box center [336, 165] width 13 height 13
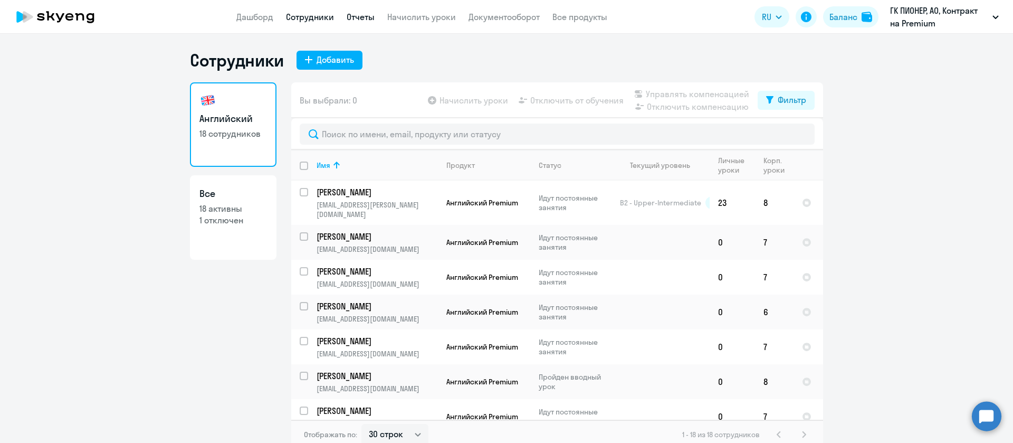
click at [357, 21] on link "Отчеты" at bounding box center [361, 17] width 28 height 11
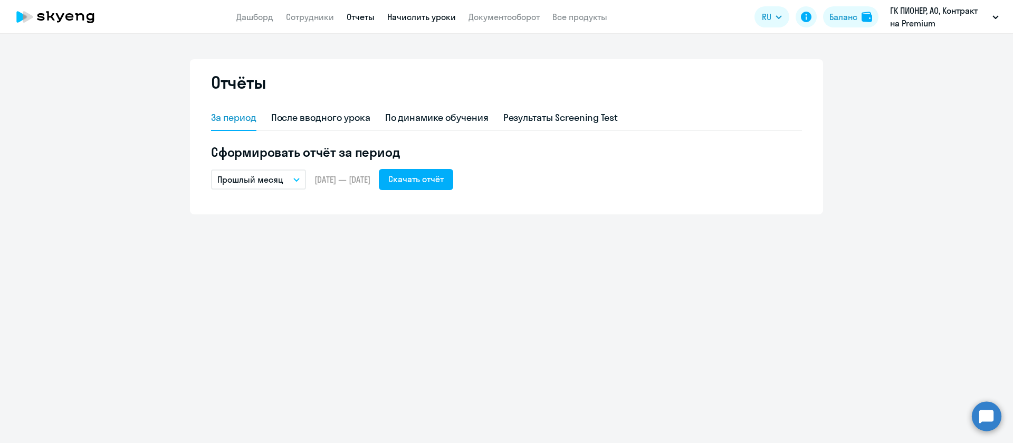
click at [413, 13] on link "Начислить уроки" at bounding box center [421, 17] width 69 height 11
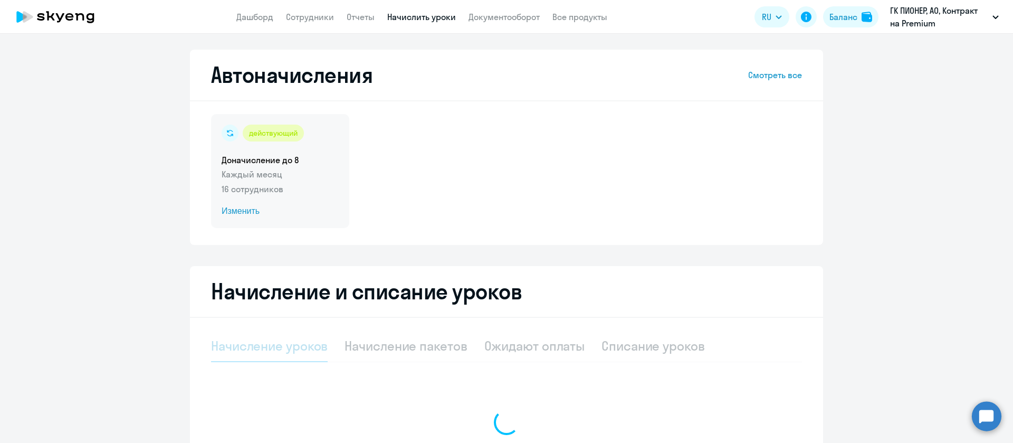
select select "10"
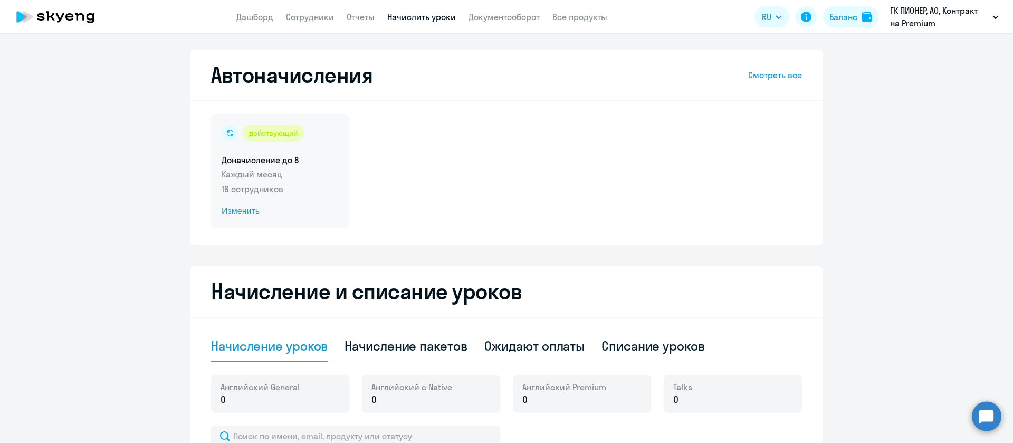
click at [311, 158] on h5 "Доначисление до 8" at bounding box center [280, 160] width 117 height 12
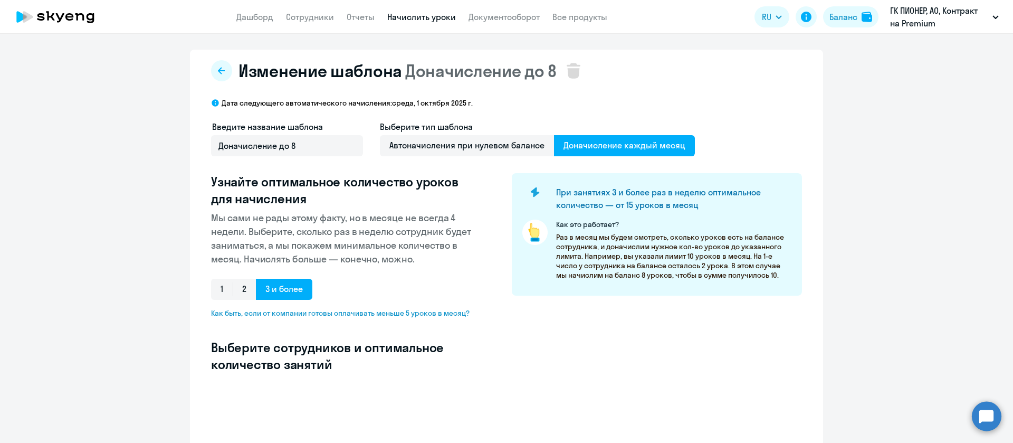
select select "10"
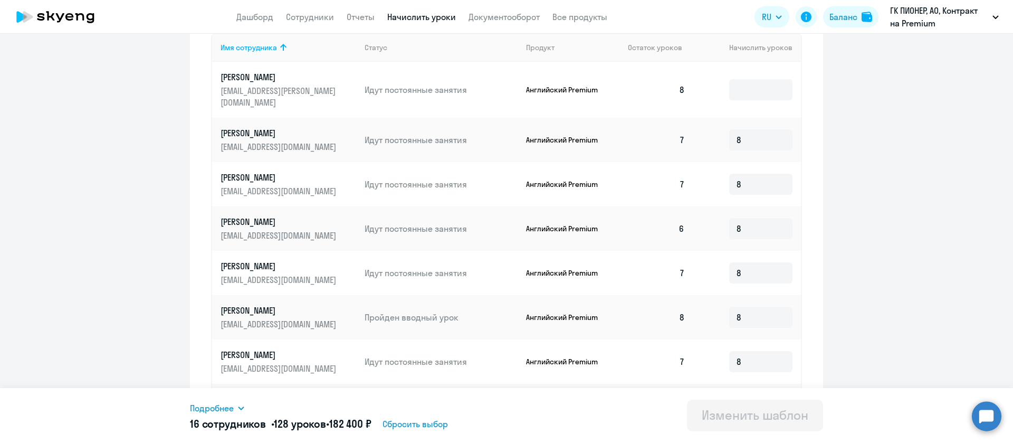
scroll to position [396, 0]
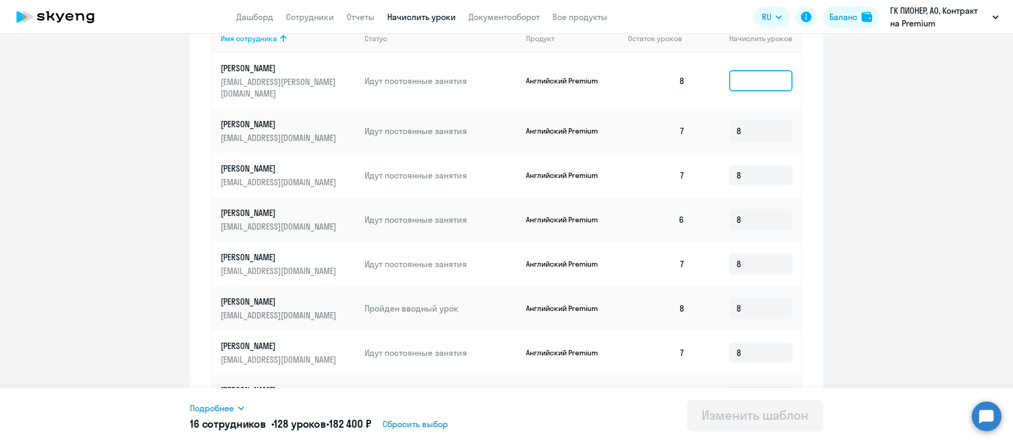
click at [760, 74] on input at bounding box center [760, 80] width 63 height 21
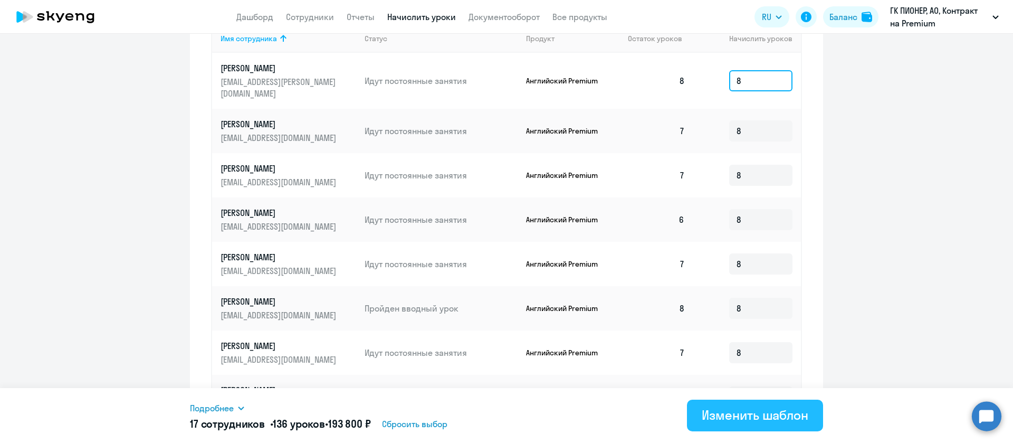
type input "8"
click at [789, 411] on div "Изменить шаблон" at bounding box center [755, 414] width 107 height 17
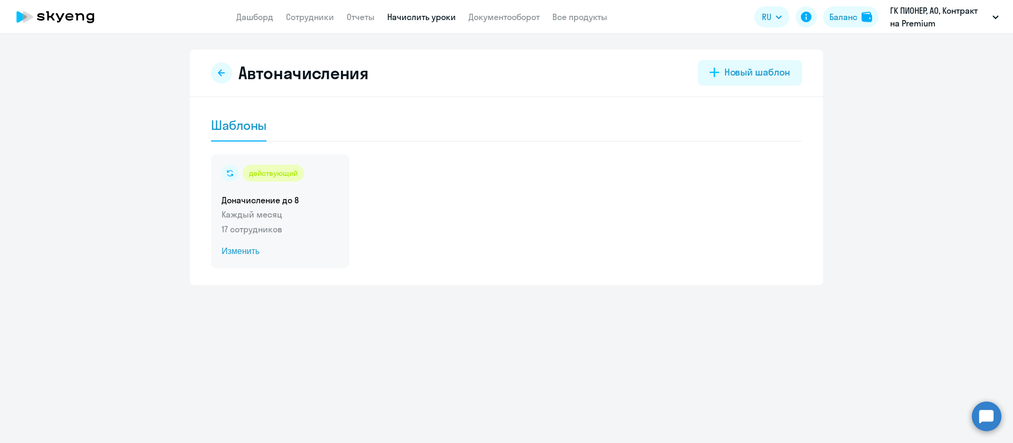
click at [317, 233] on p "17 сотрудников" at bounding box center [280, 229] width 117 height 13
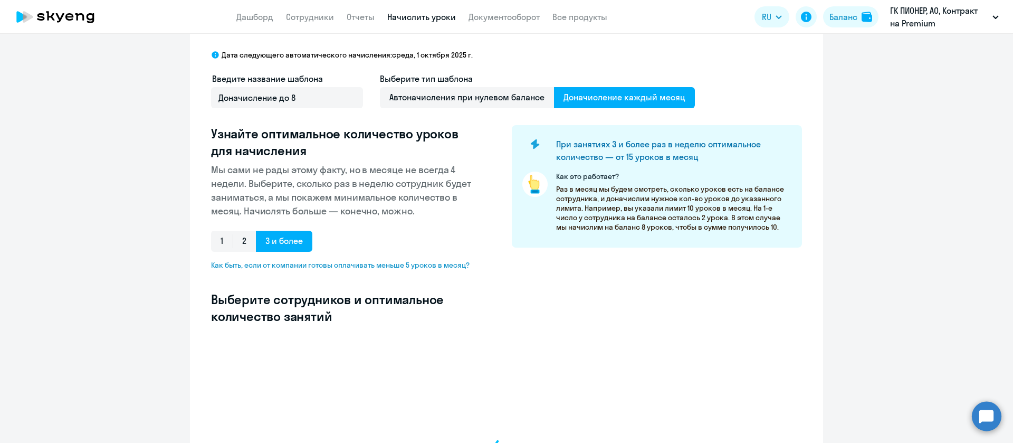
select select "10"
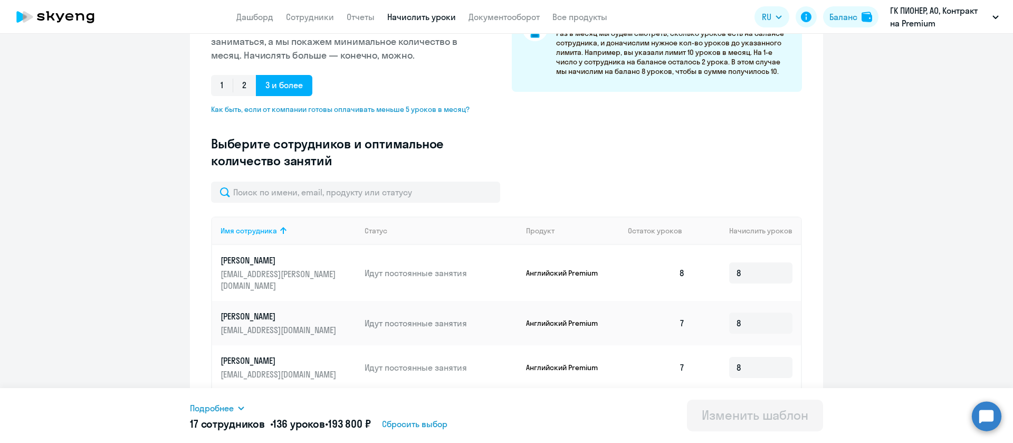
scroll to position [237, 0]
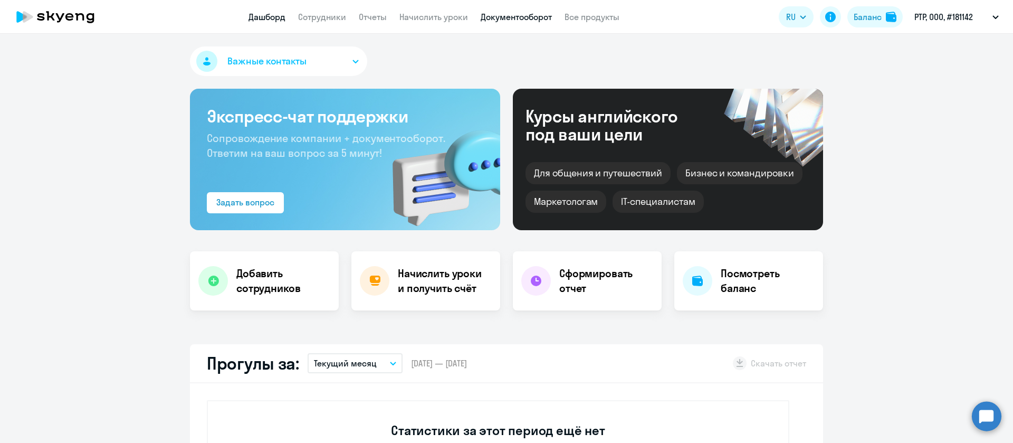
click at [517, 16] on link "Документооборот" at bounding box center [516, 17] width 71 height 11
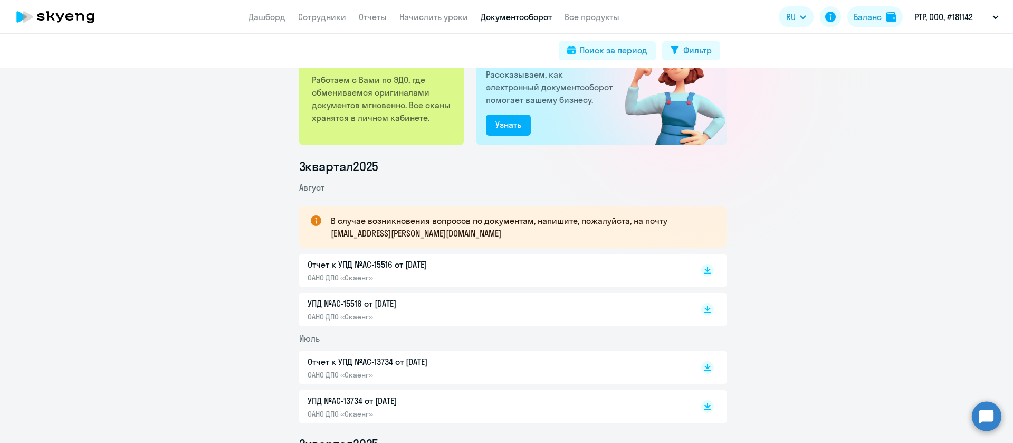
scroll to position [79, 0]
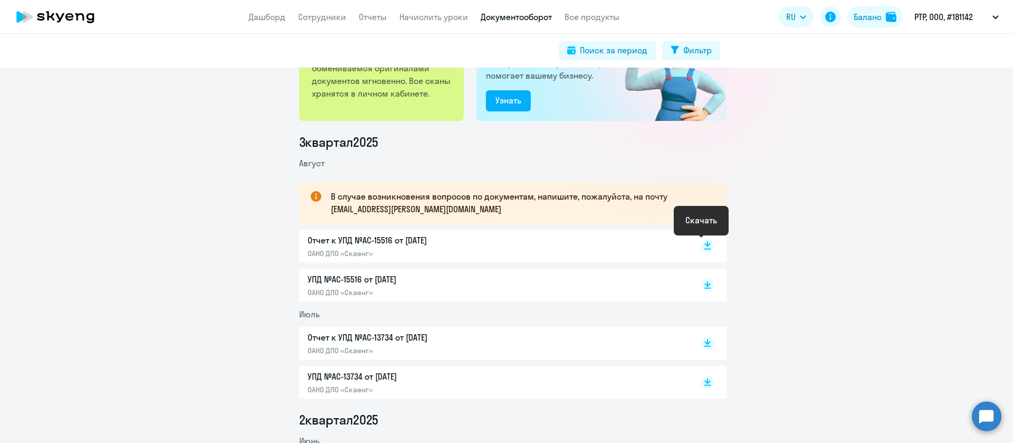
click at [702, 243] on rect at bounding box center [707, 246] width 13 height 13
click at [704, 283] on icon at bounding box center [707, 282] width 6 height 5
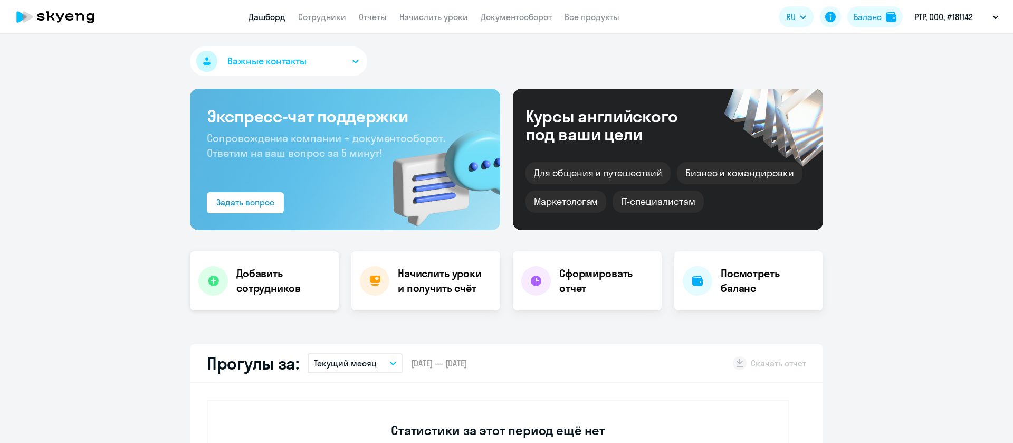
scroll to position [158, 0]
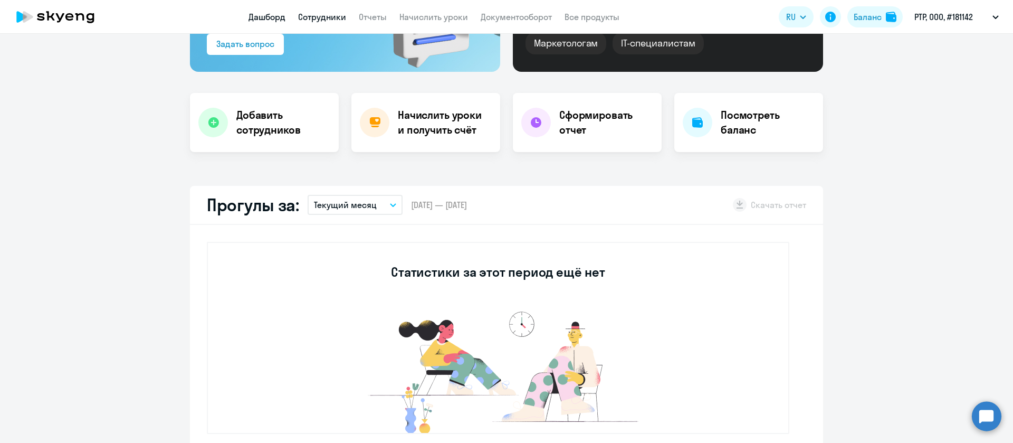
click at [336, 17] on link "Сотрудники" at bounding box center [322, 17] width 48 height 11
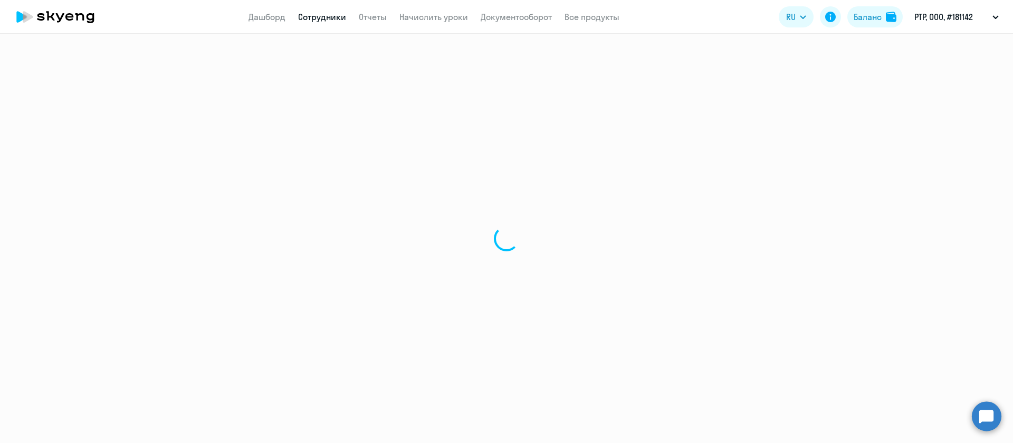
select select "30"
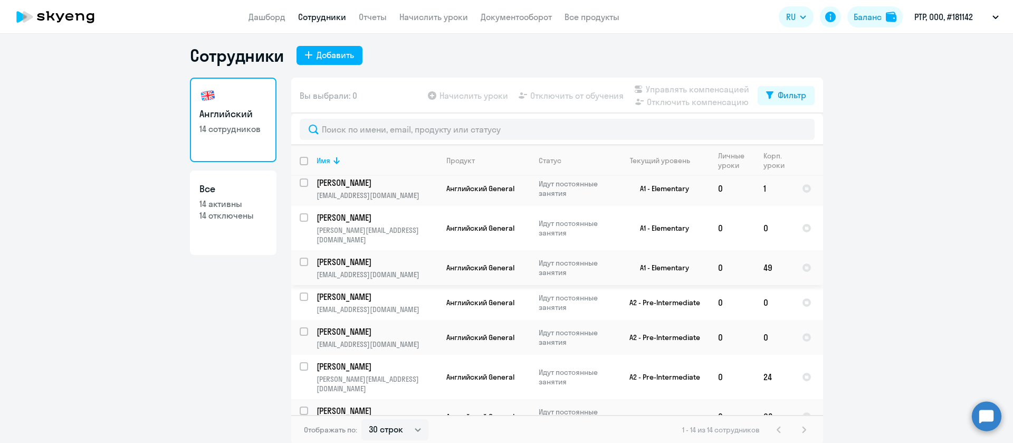
scroll to position [6, 0]
